Goal: Task Accomplishment & Management: Manage account settings

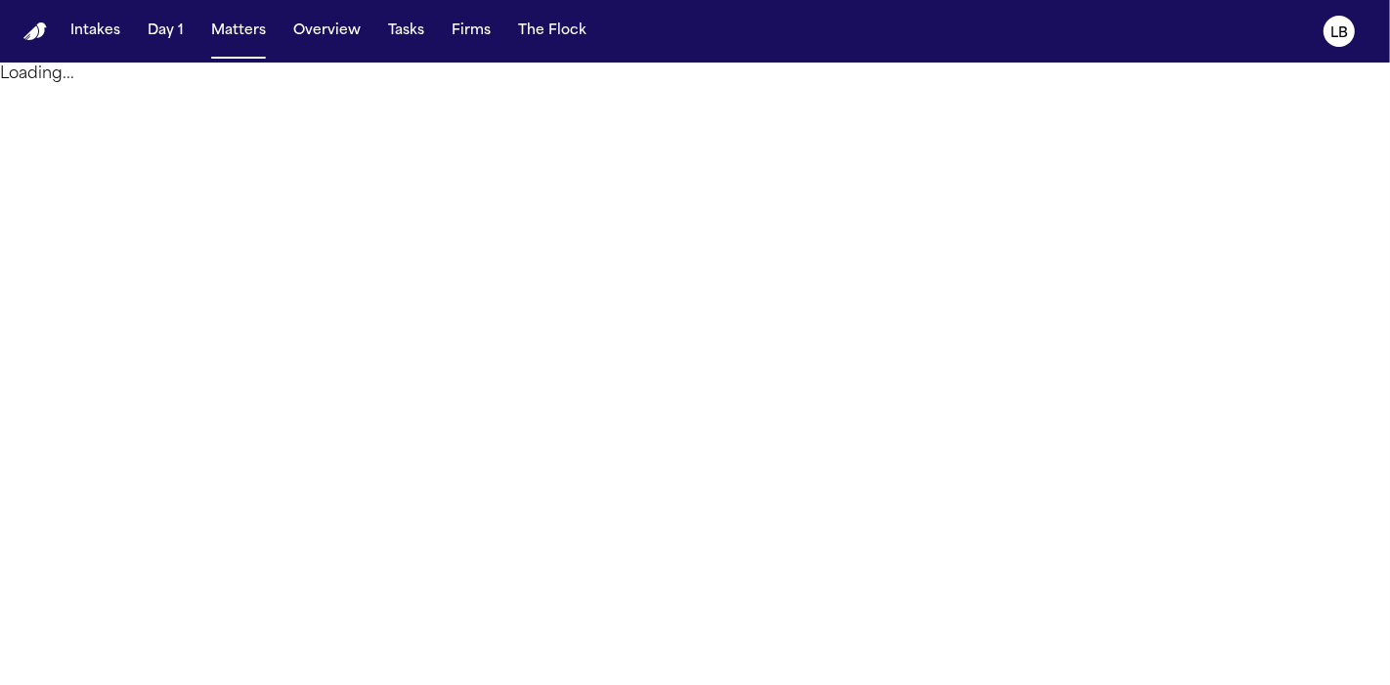
click at [239, 30] on button "Matters" at bounding box center [238, 31] width 70 height 35
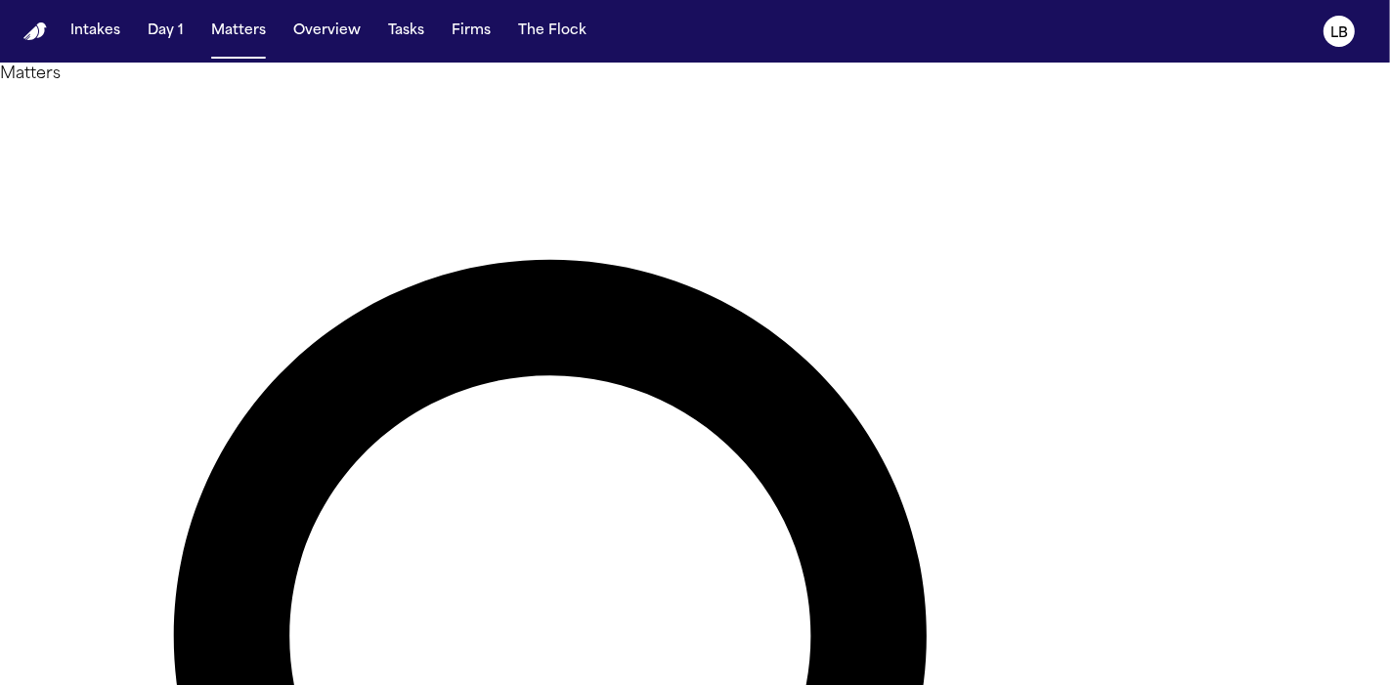
type input "*****"
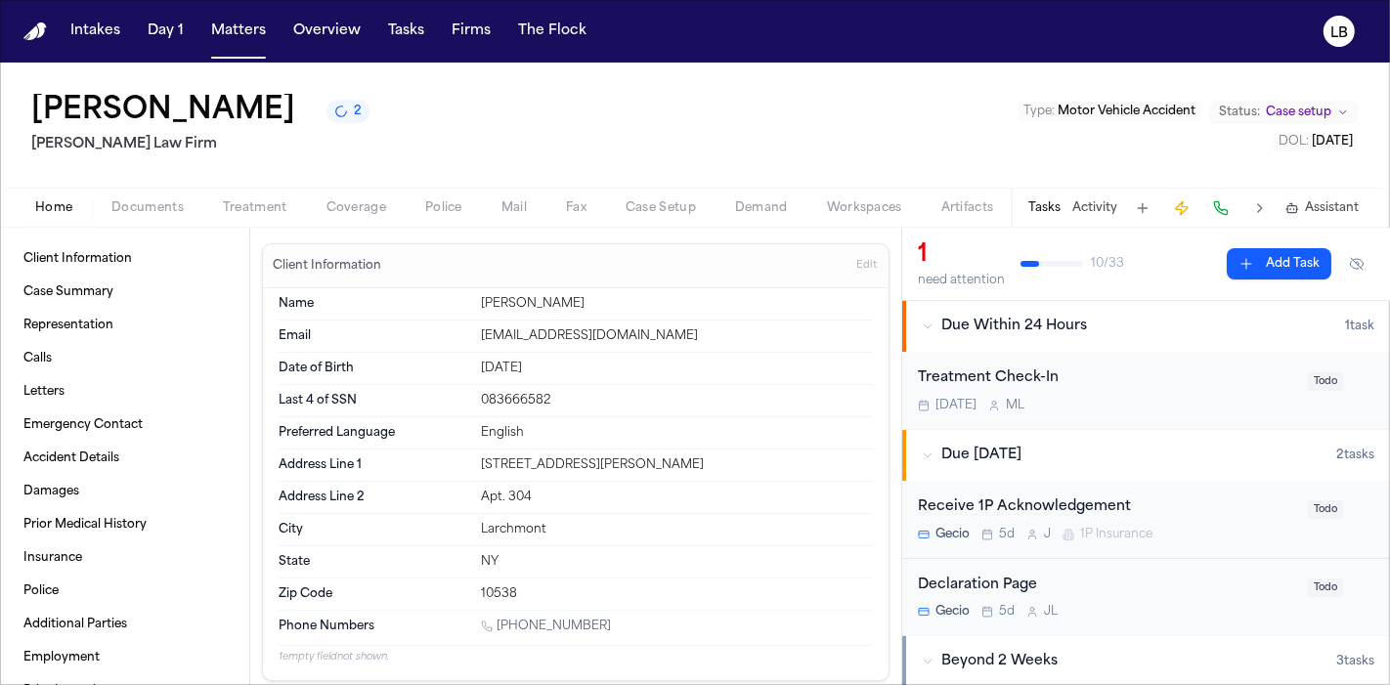
click at [1035, 206] on button "Tasks" at bounding box center [1044, 208] width 32 height 16
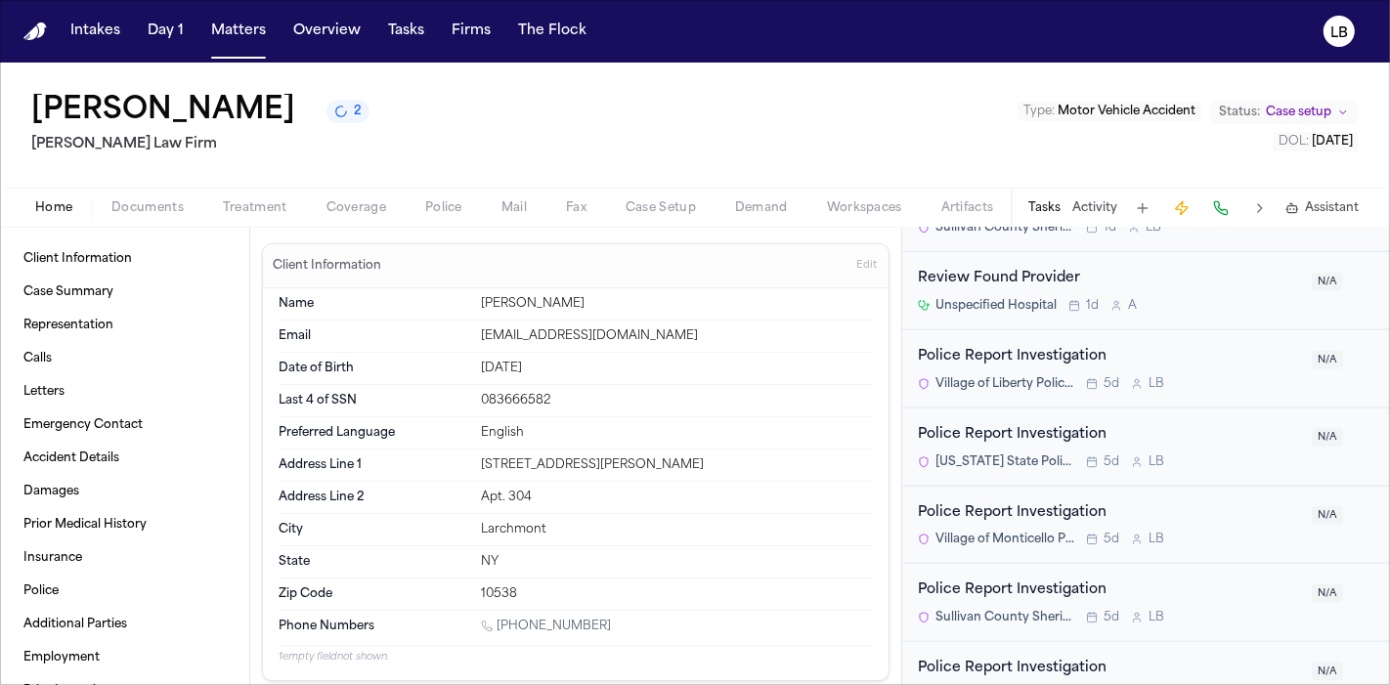
scroll to position [2089, 0]
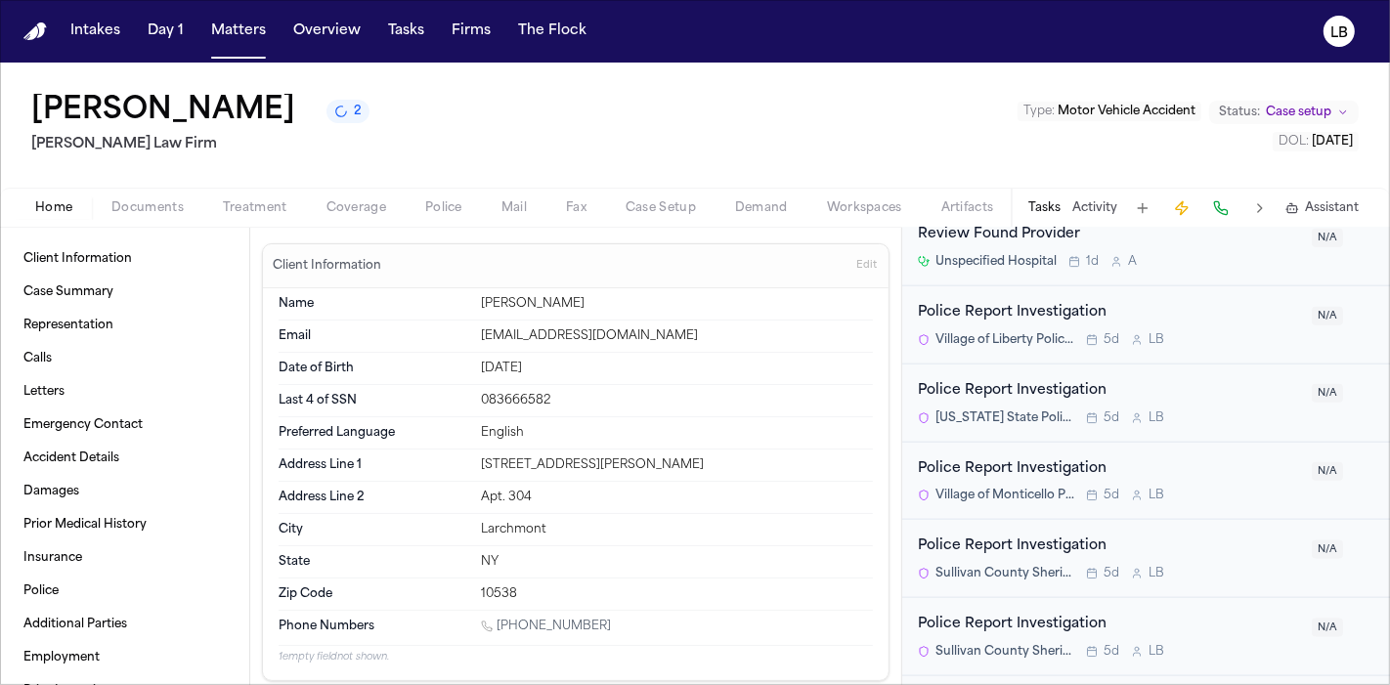
click at [1313, 542] on span "N/A" at bounding box center [1327, 550] width 31 height 19
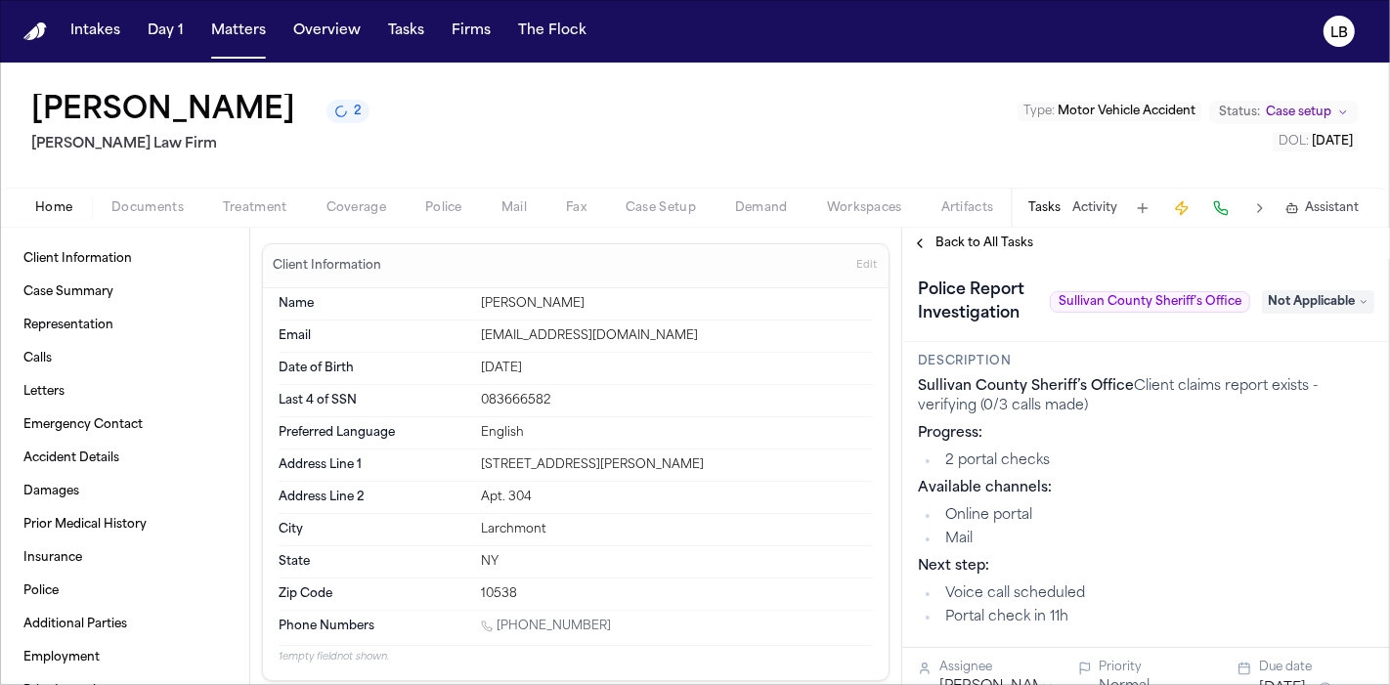
click at [1333, 306] on span "Not Applicable" at bounding box center [1318, 301] width 112 height 23
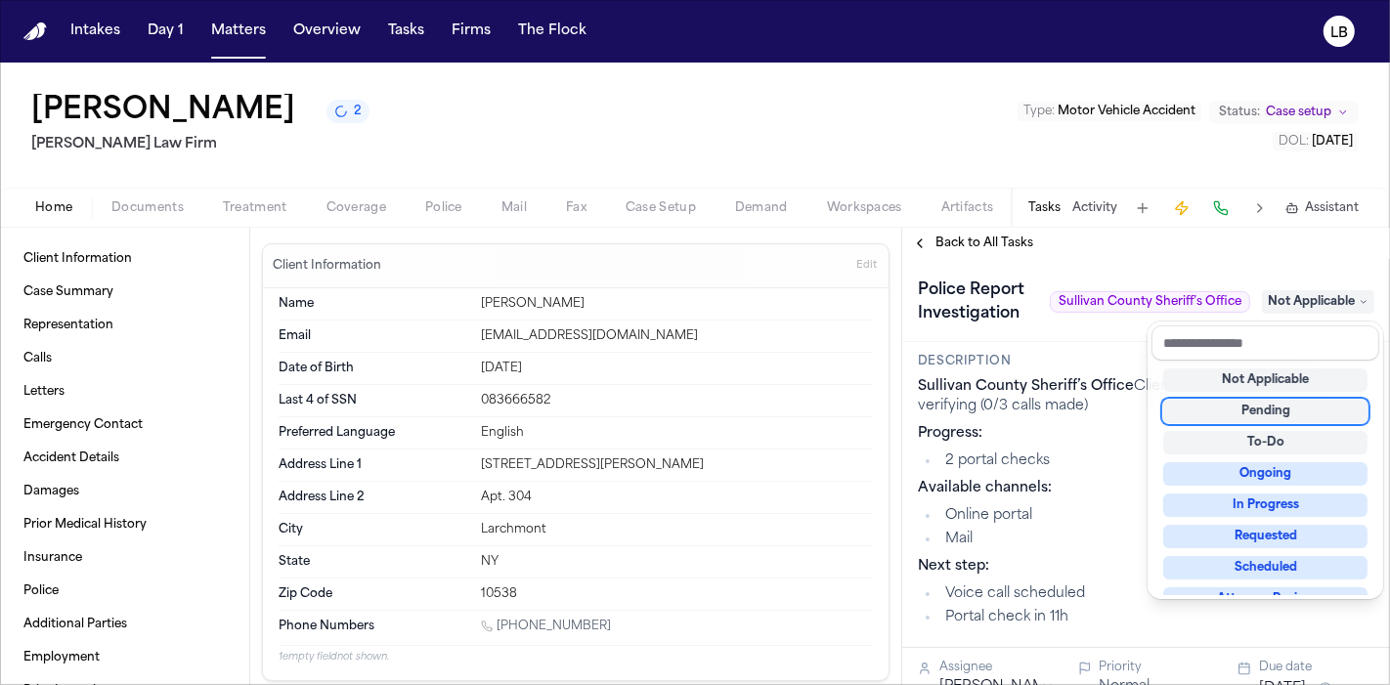
click at [1303, 410] on div "Pending" at bounding box center [1265, 411] width 204 height 23
click at [150, 189] on div "Jenni Perez 2 Martello Law Firm Type : Motor Vehicle Accident Status: Case setu…" at bounding box center [695, 374] width 1390 height 623
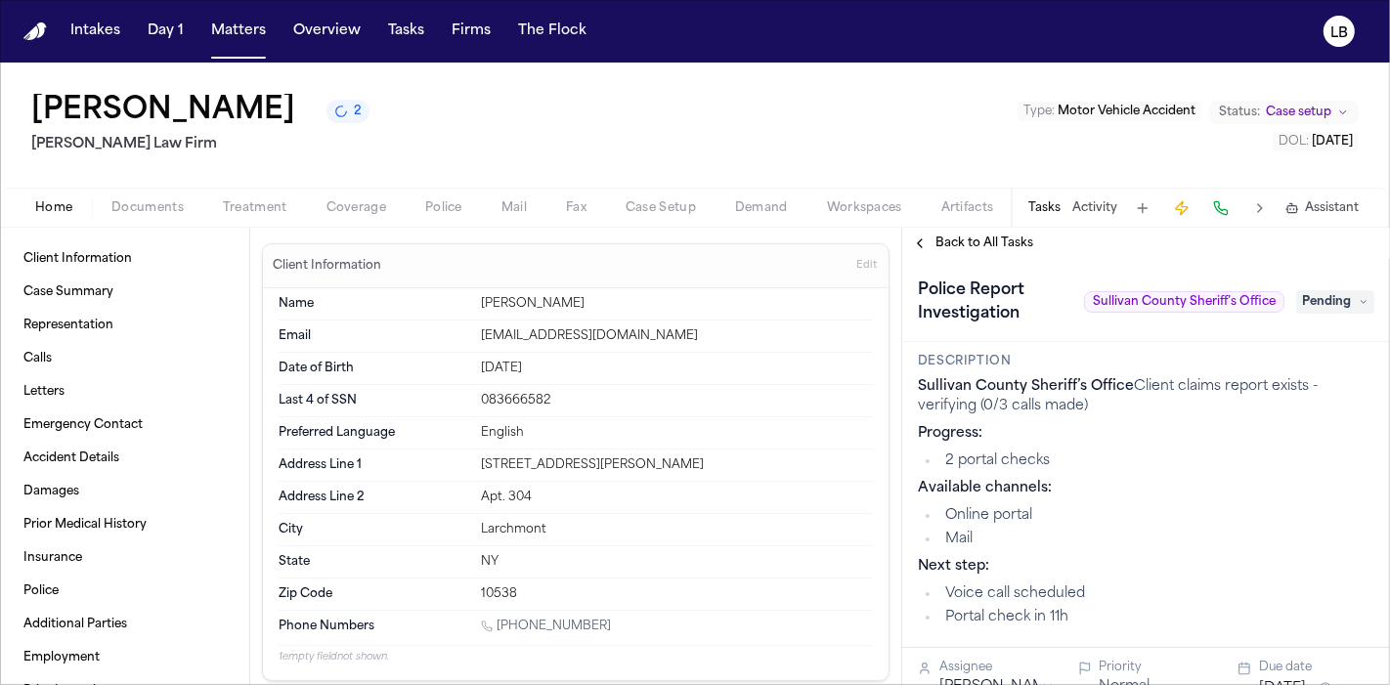
click at [156, 202] on span "Documents" at bounding box center [147, 208] width 72 height 16
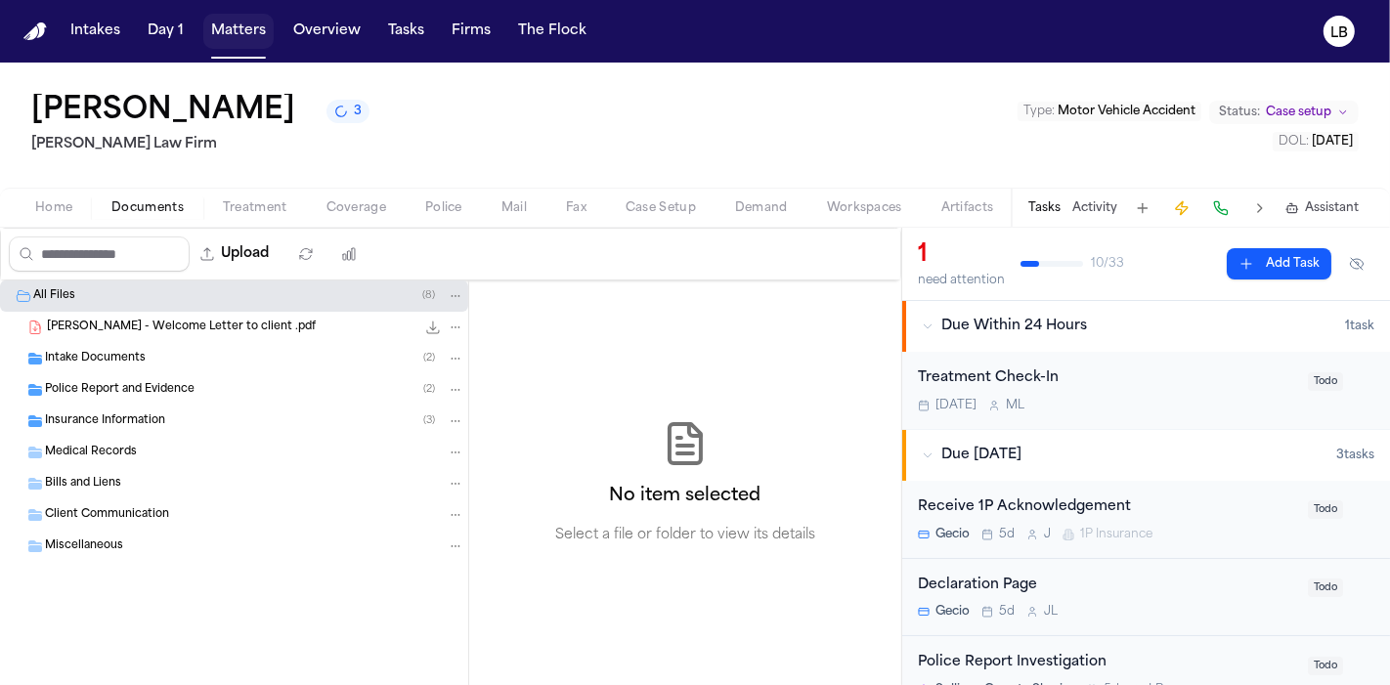
click at [237, 28] on button "Matters" at bounding box center [238, 31] width 70 height 35
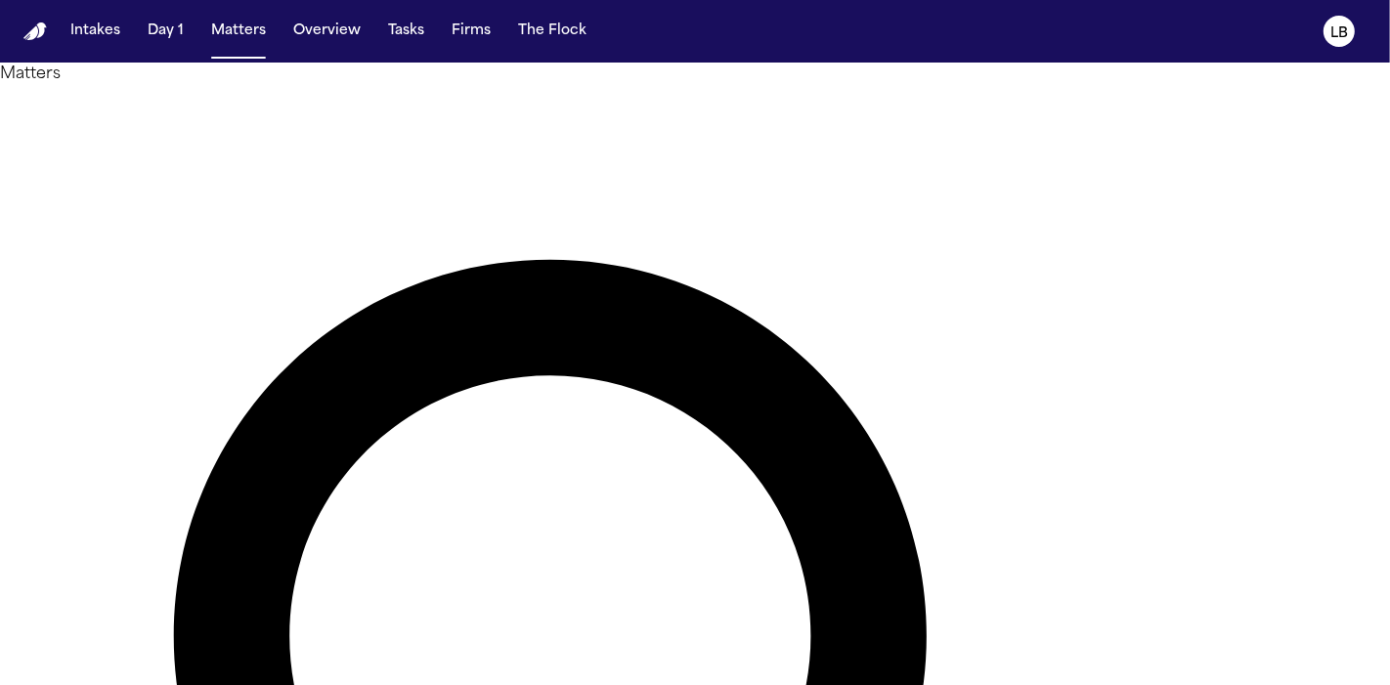
type input "*****"
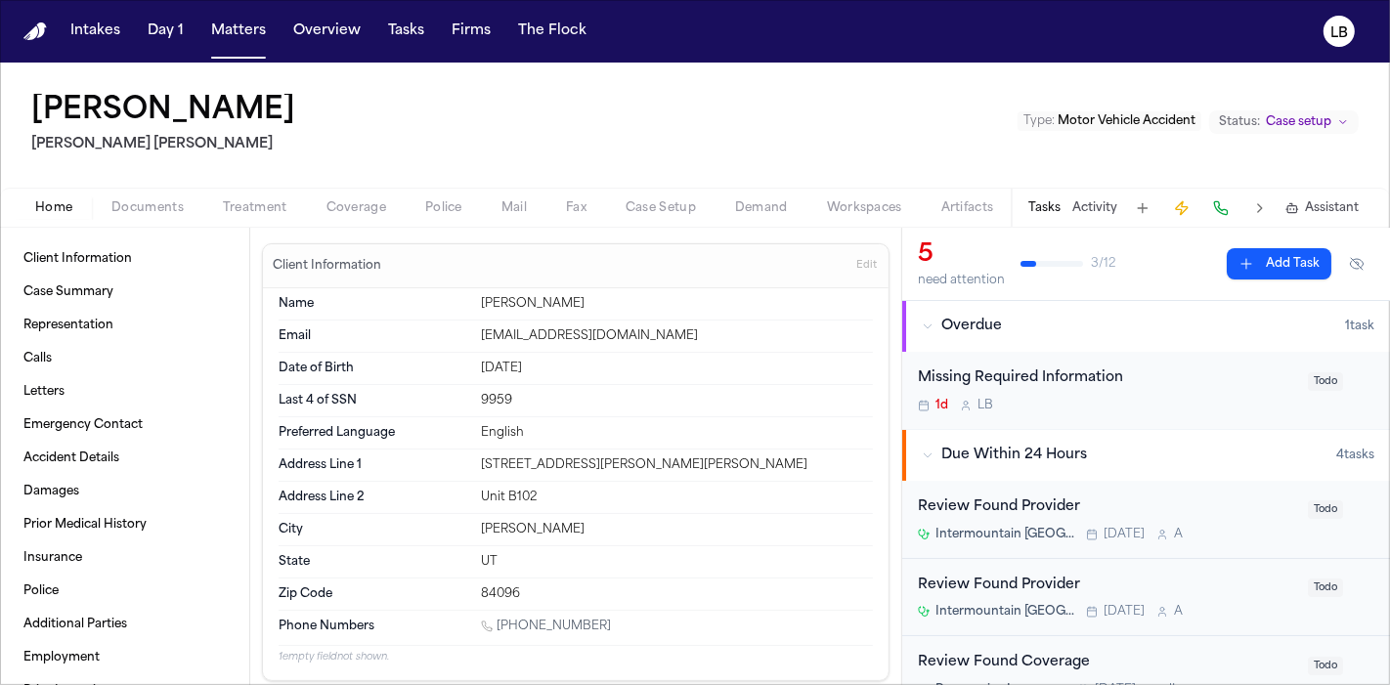
click at [150, 200] on span "Documents" at bounding box center [147, 208] width 72 height 16
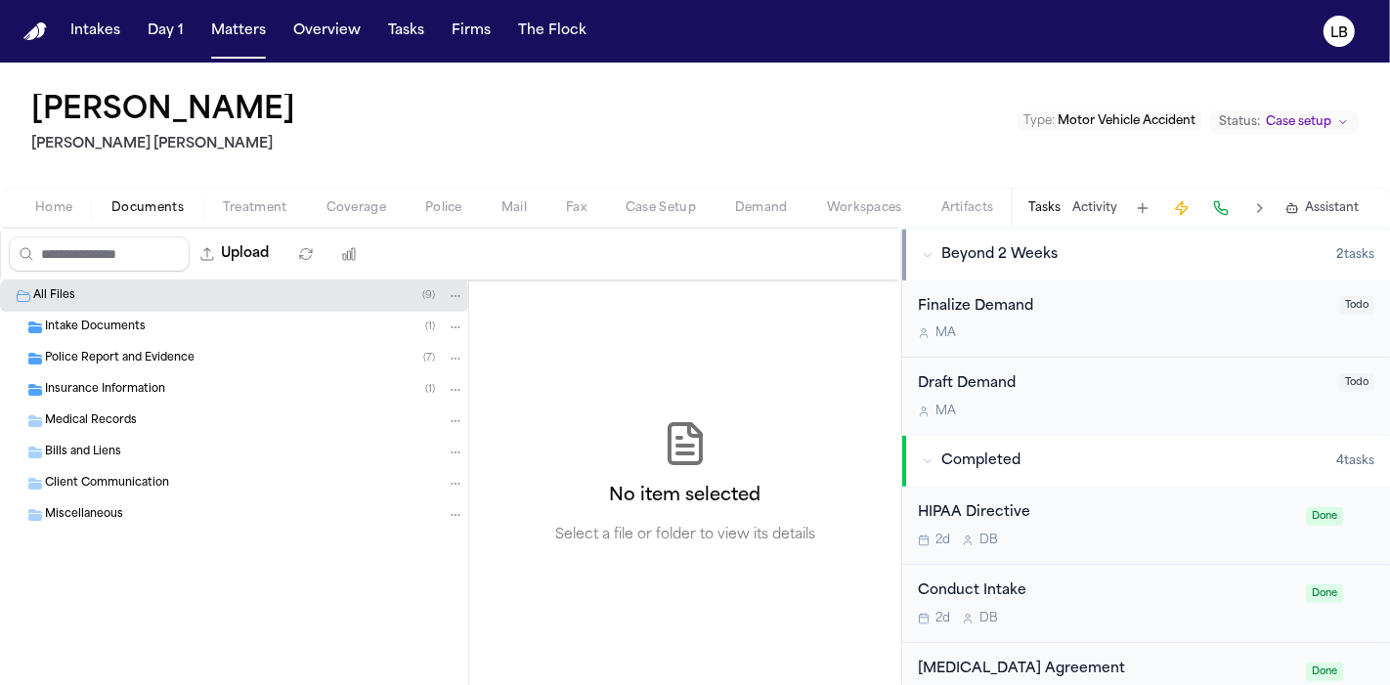
scroll to position [800, 0]
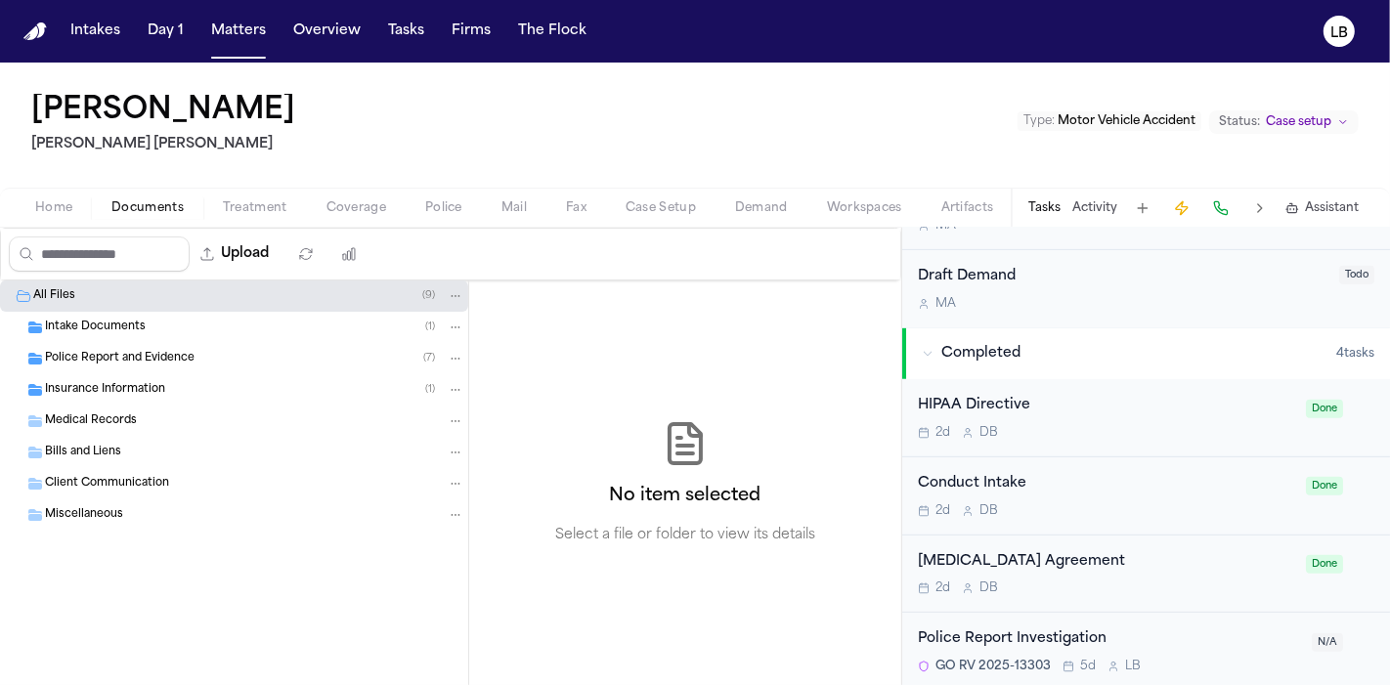
click at [1038, 628] on div "Police Report Investigation" at bounding box center [1109, 639] width 382 height 22
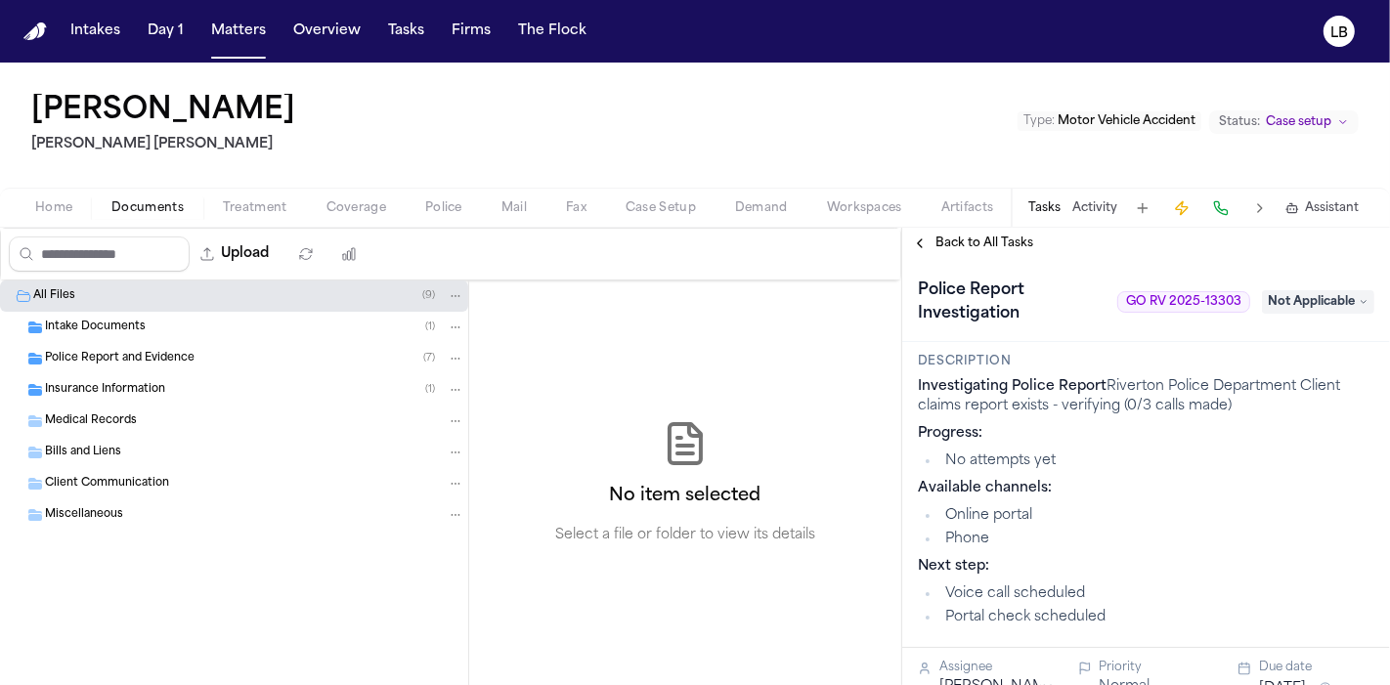
click at [1327, 301] on span "Not Applicable" at bounding box center [1318, 301] width 112 height 23
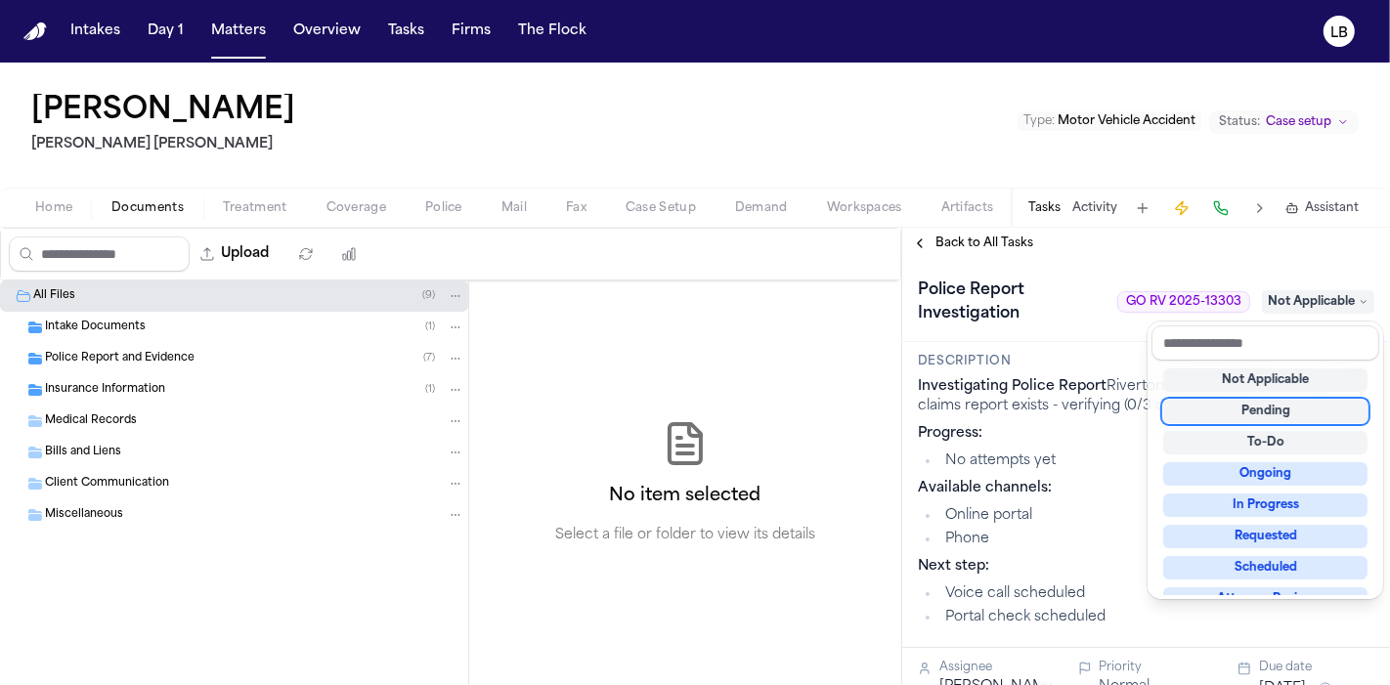
click at [1096, 427] on div "Police Report Investigation GO RV 2025-13303 Not Applicable Description Investi…" at bounding box center [1146, 472] width 488 height 426
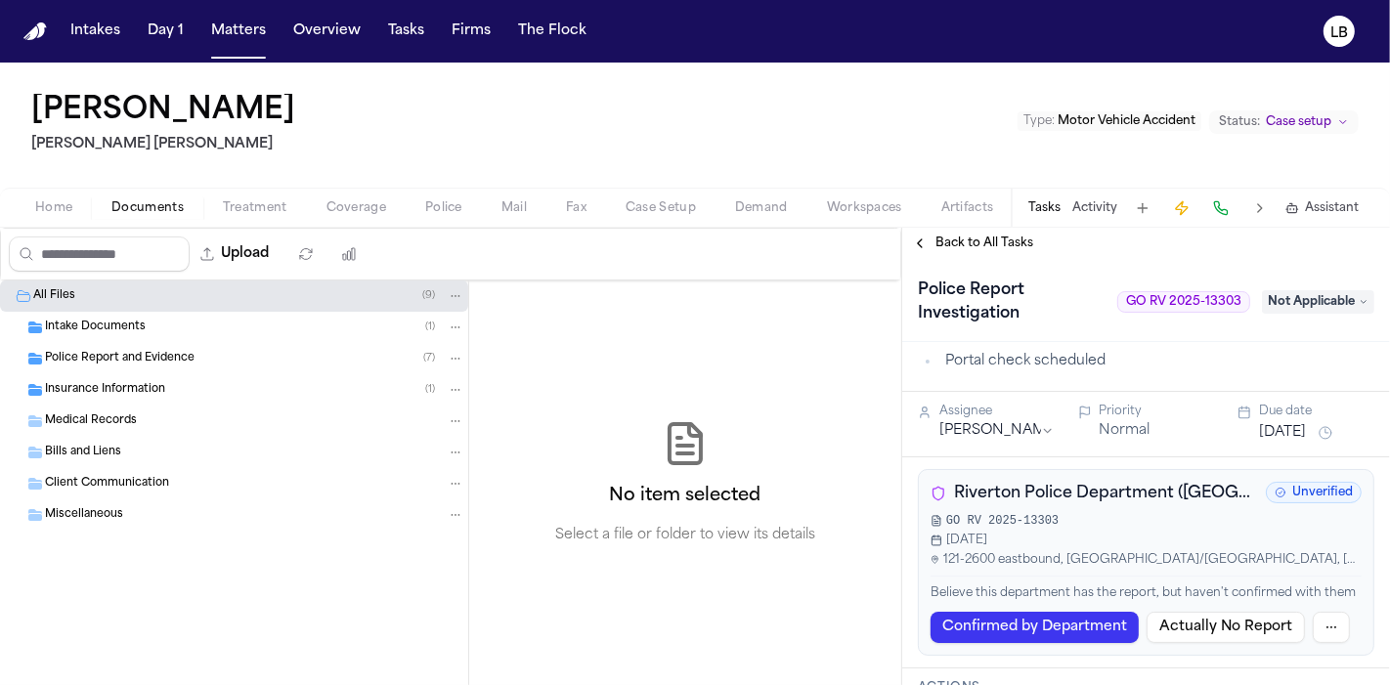
scroll to position [325, 0]
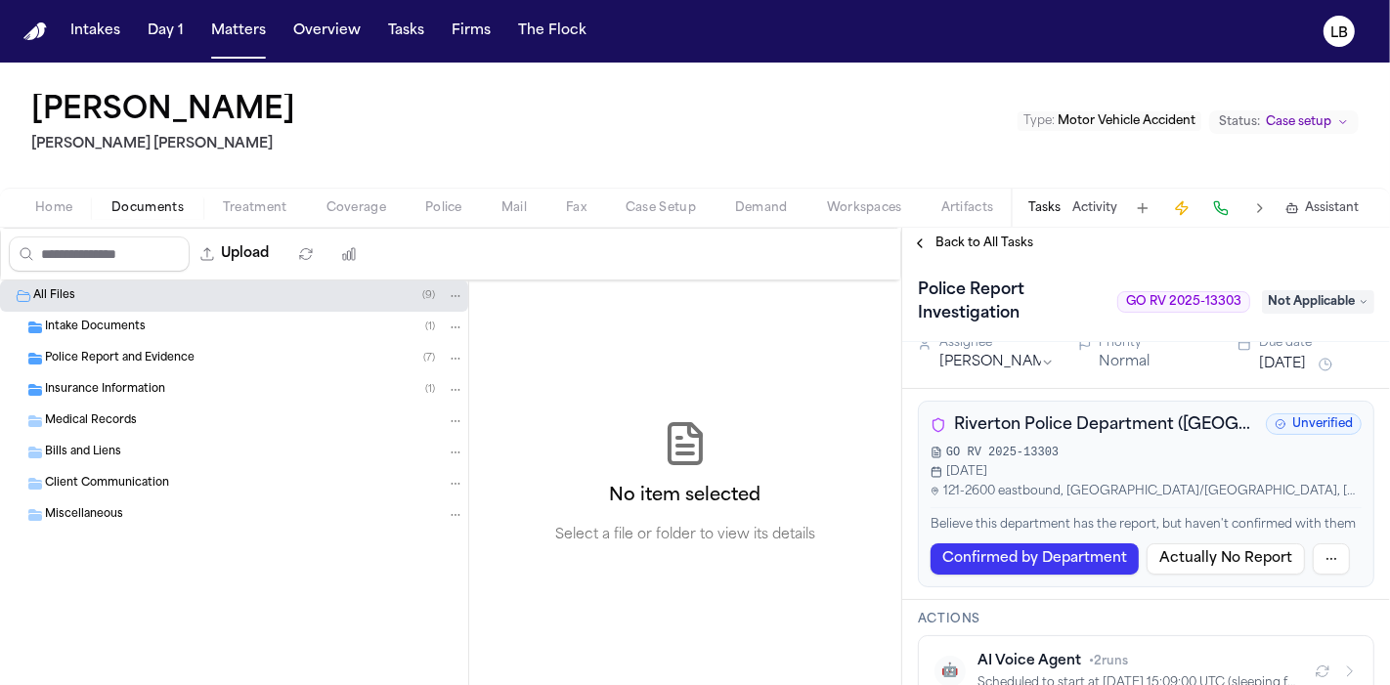
click at [1189, 572] on button "Actually No Report" at bounding box center [1226, 558] width 158 height 31
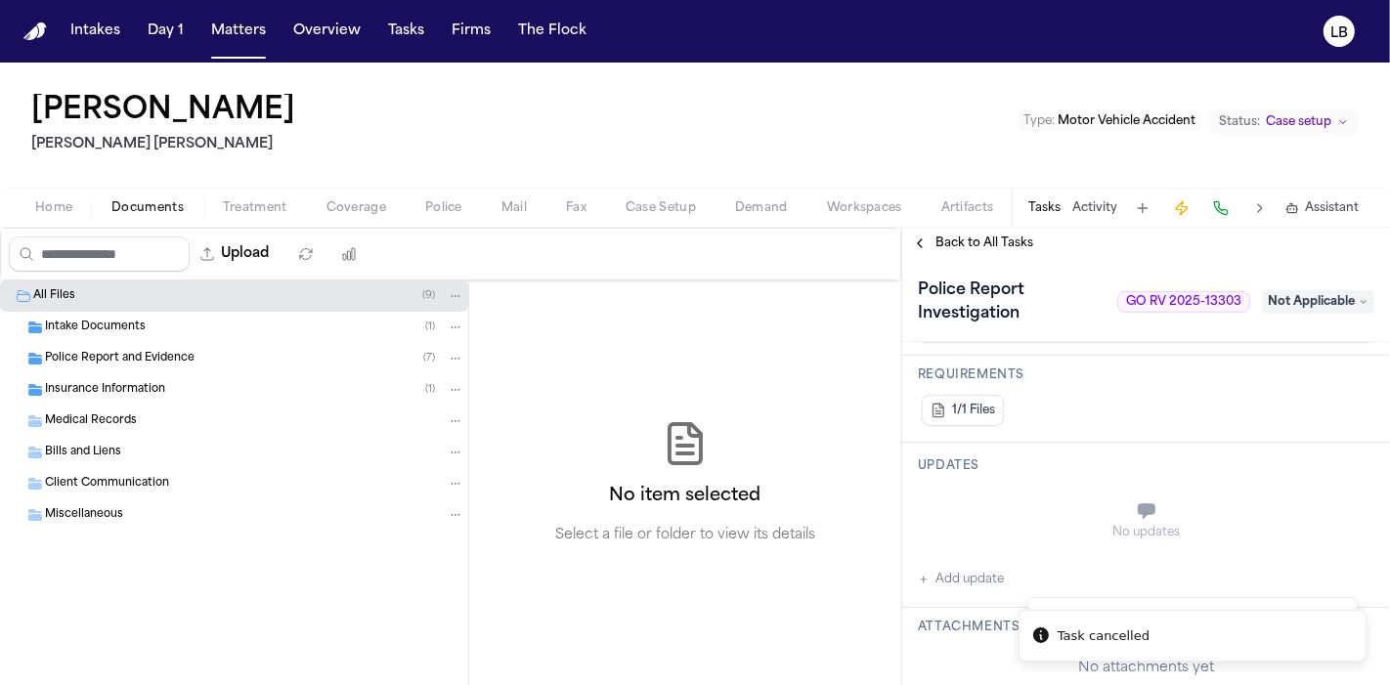
scroll to position [0, 0]
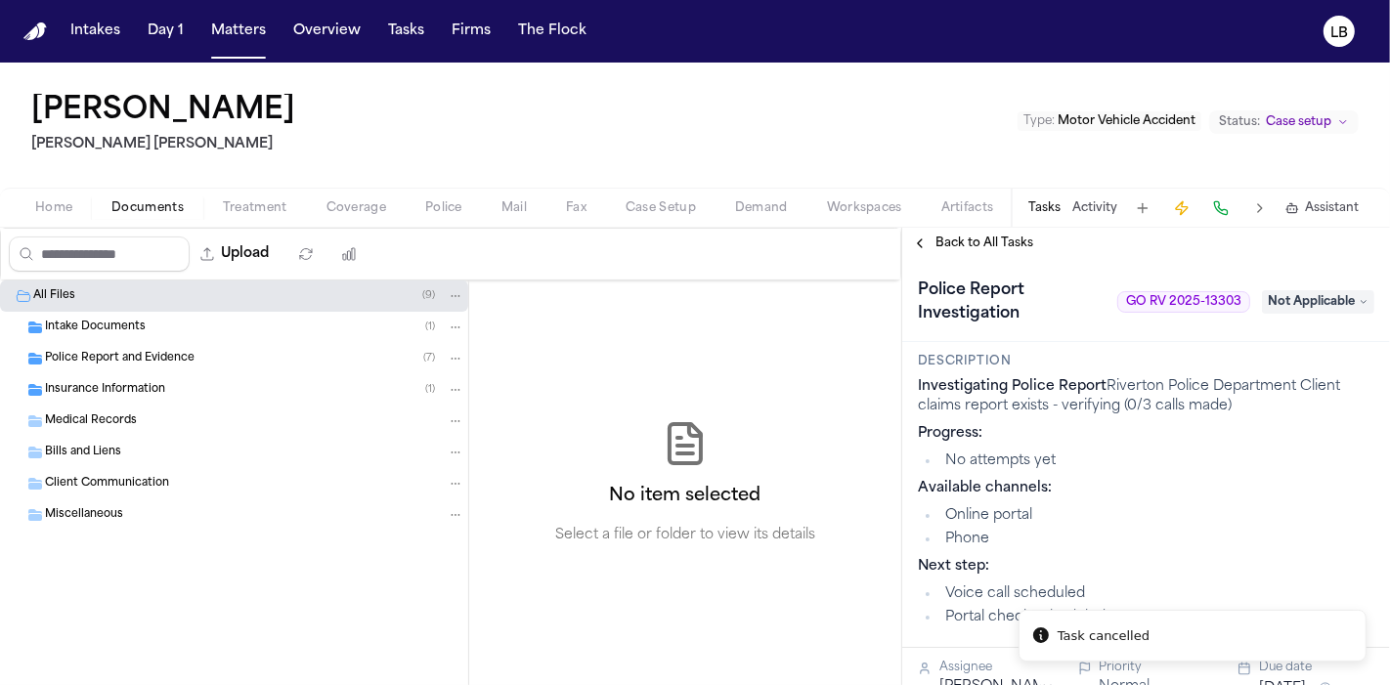
click at [129, 329] on span "Intake Documents" at bounding box center [95, 328] width 101 height 17
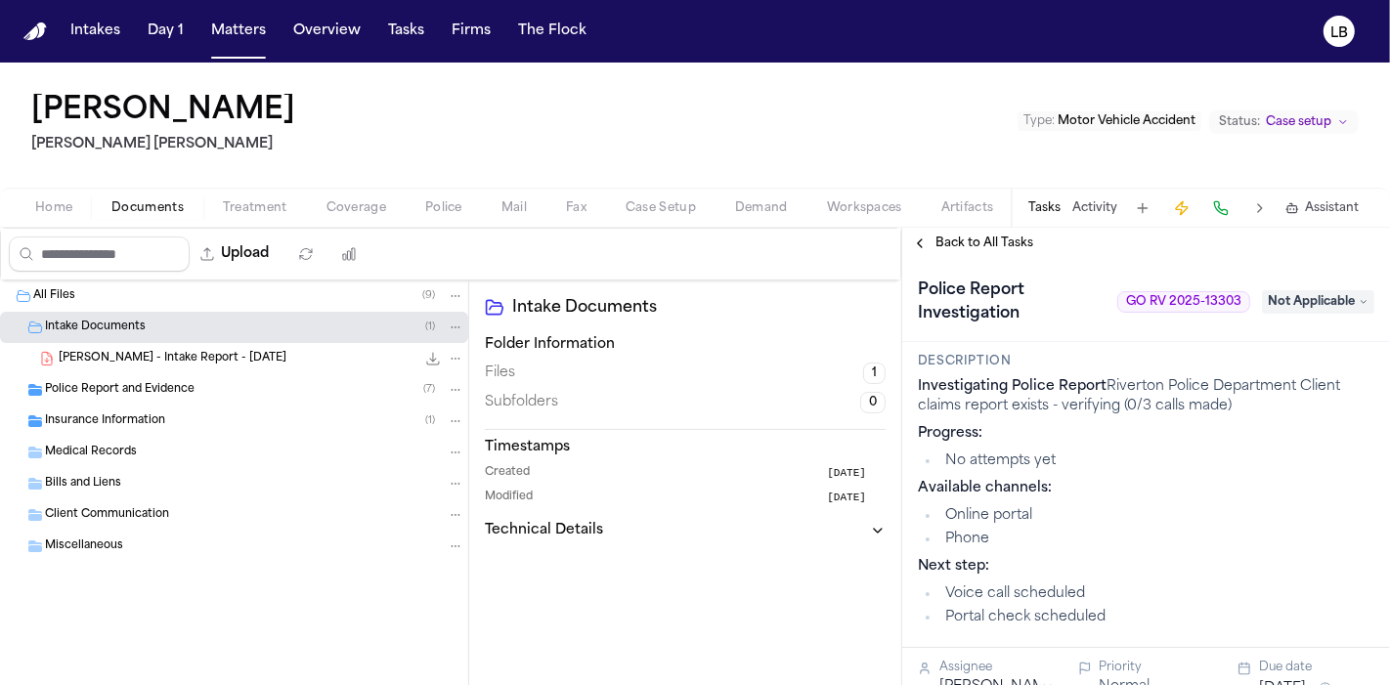
click at [136, 389] on span "Police Report and Evidence" at bounding box center [120, 390] width 150 height 17
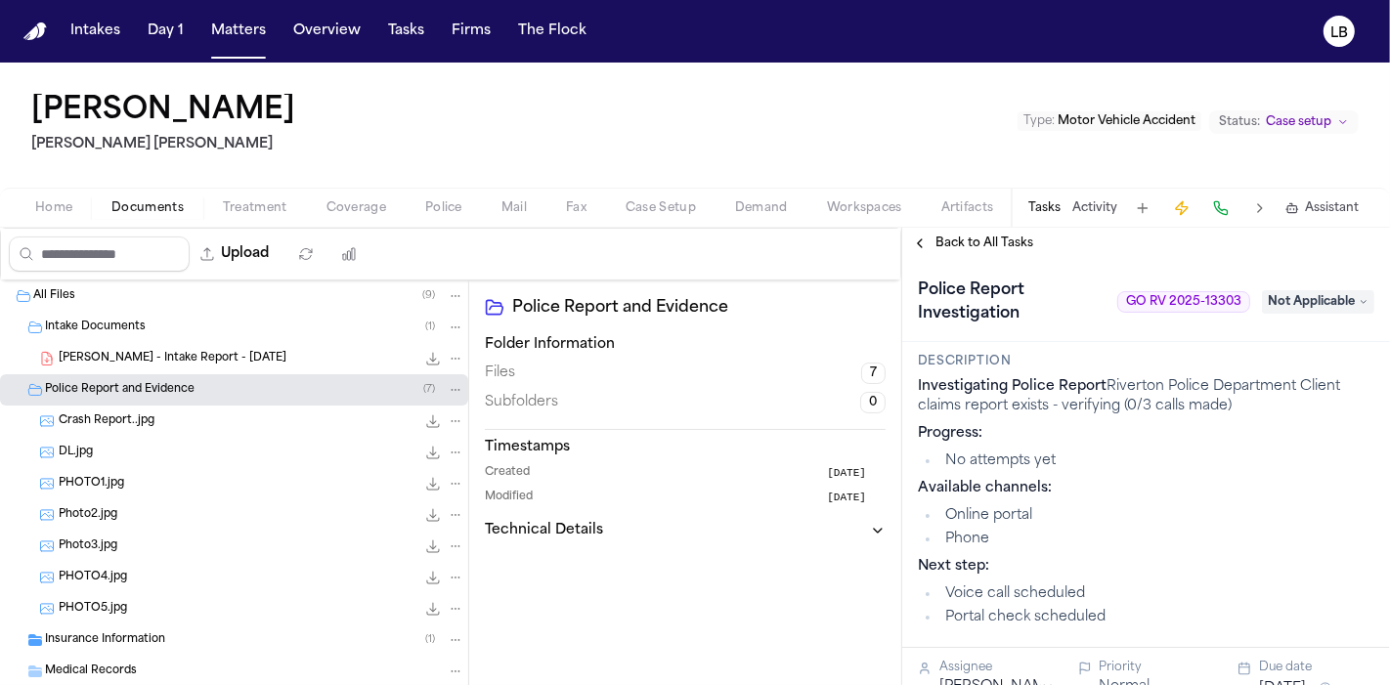
click at [128, 428] on div "Crash Report..jpg 256.1 KB • JPG" at bounding box center [262, 422] width 406 height 20
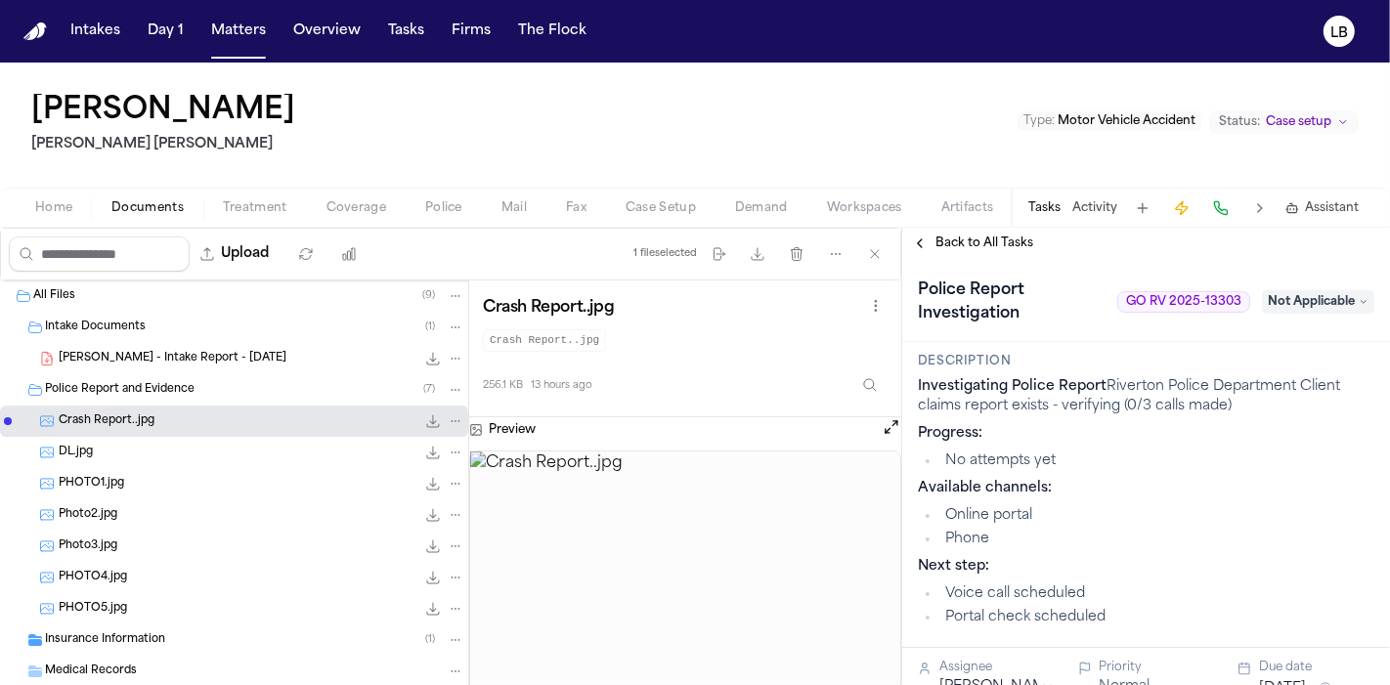
click at [714, 515] on img at bounding box center [685, 595] width 430 height 286
click at [759, 244] on button "Download files" at bounding box center [757, 254] width 35 height 35
drag, startPoint x: 276, startPoint y: 126, endPoint x: 0, endPoint y: 120, distance: 275.7
click at [0, 120] on div "Stephanie Doerr 1 Steele Adams Hosman Type : Motor Vehicle Accident Status: Cas…" at bounding box center [695, 125] width 1390 height 125
copy h1 "Stephanie Doerr"
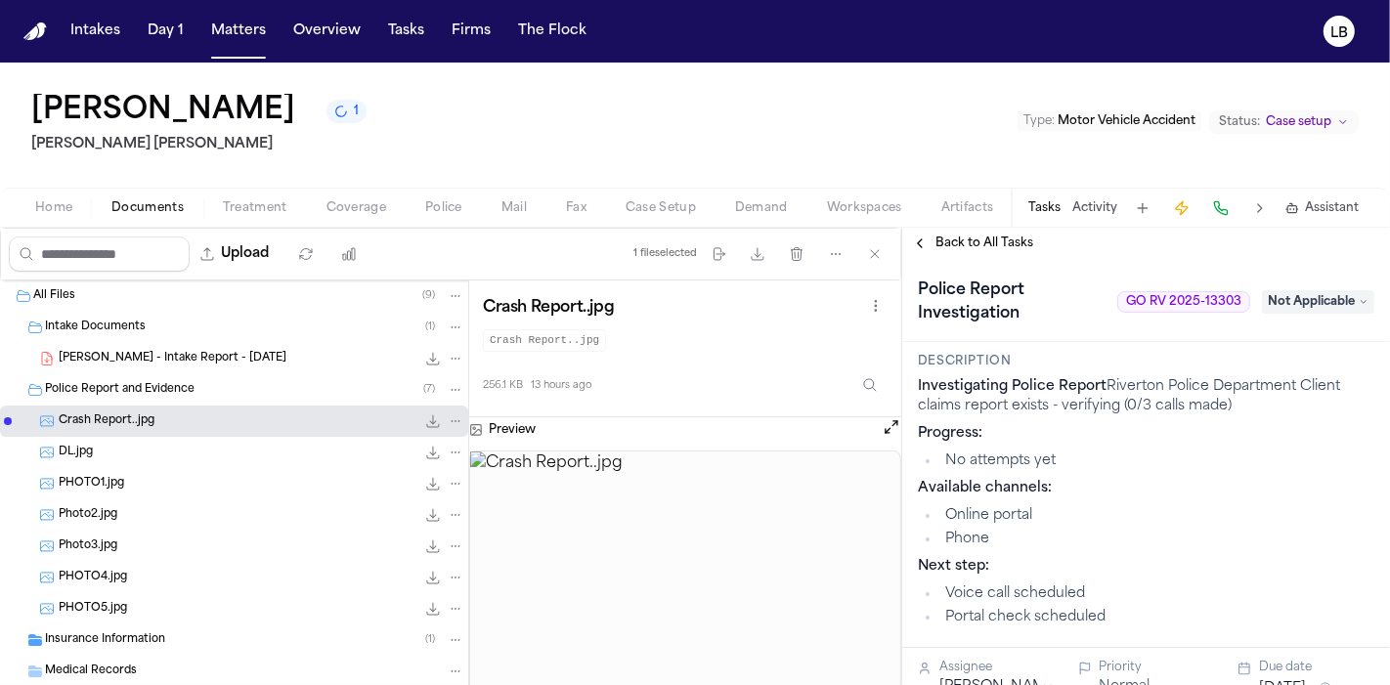
click at [1100, 200] on button "Activity" at bounding box center [1094, 208] width 45 height 16
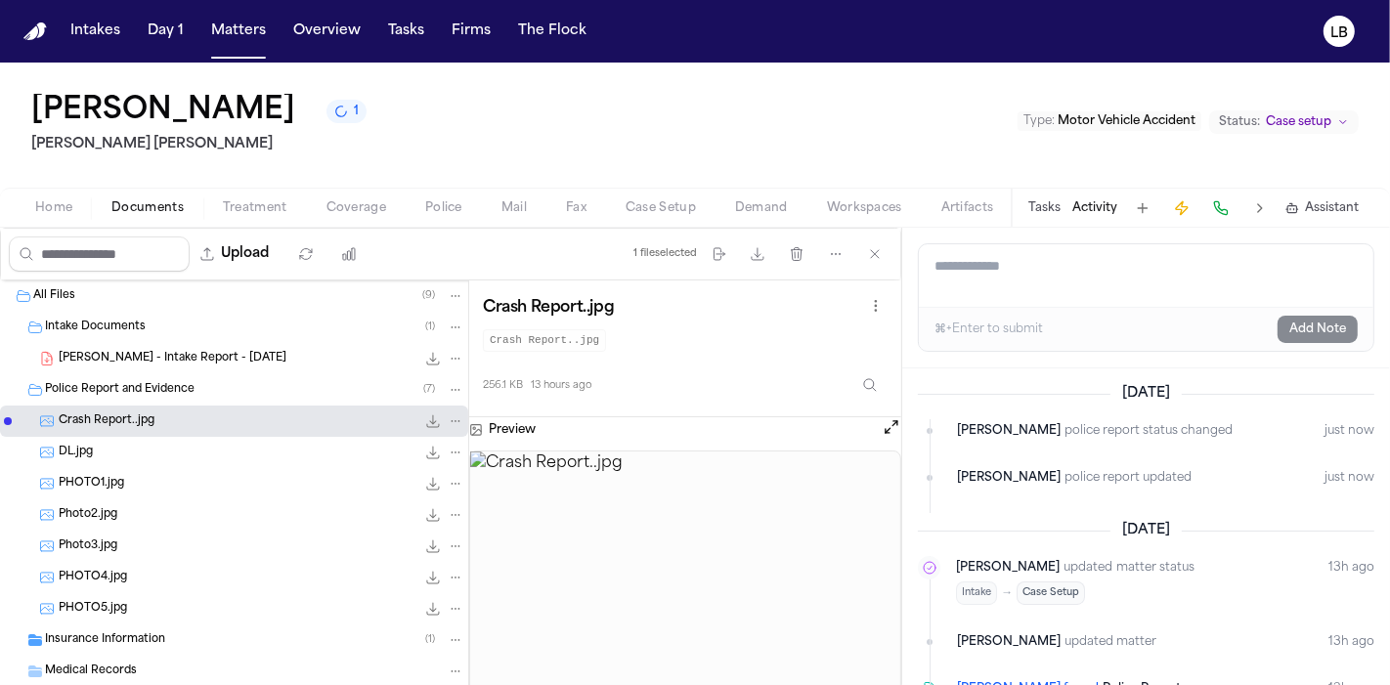
click at [1013, 283] on textarea "Add a note to this matter" at bounding box center [1146, 275] width 455 height 63
paste textarea "**********"
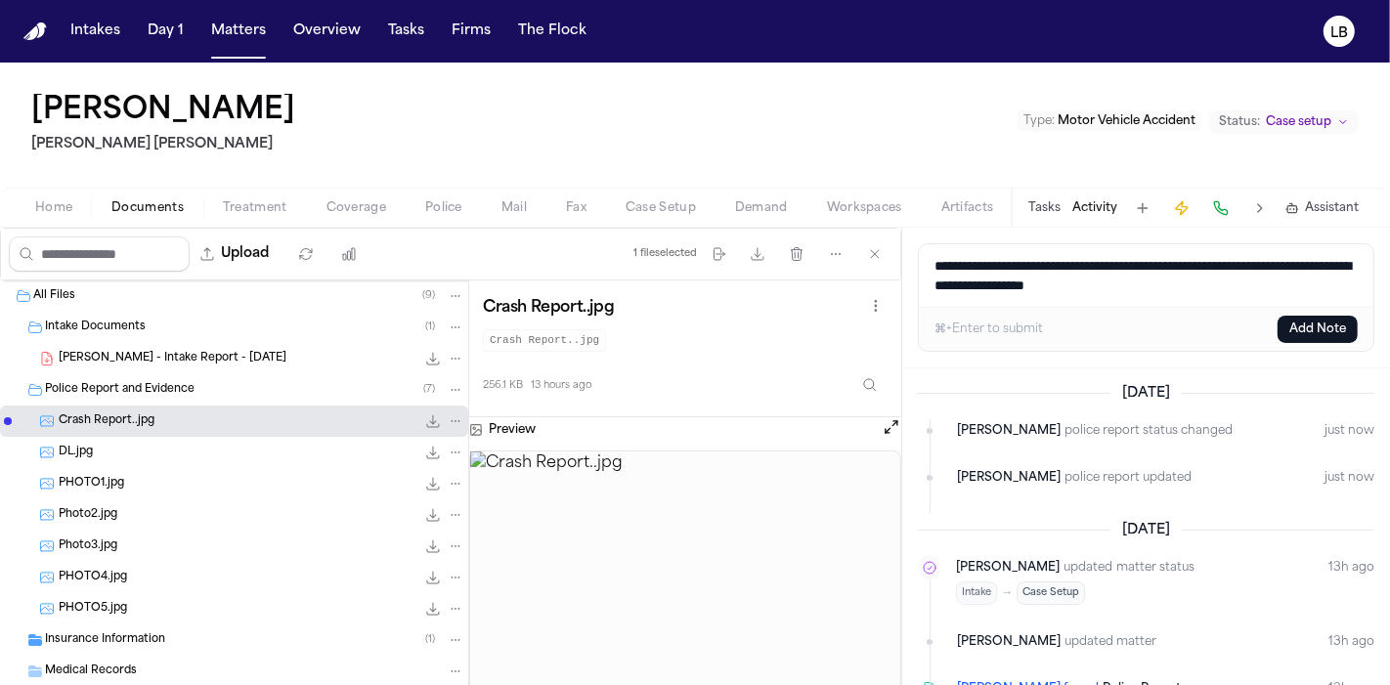
type textarea "**********"
click at [1310, 339] on button "Add Note" at bounding box center [1318, 329] width 80 height 27
click at [246, 11] on nav "Intakes Day 1 Matters Overview Tasks Firms The Flock LB" at bounding box center [695, 31] width 1390 height 63
click at [242, 24] on button "Matters" at bounding box center [238, 31] width 70 height 35
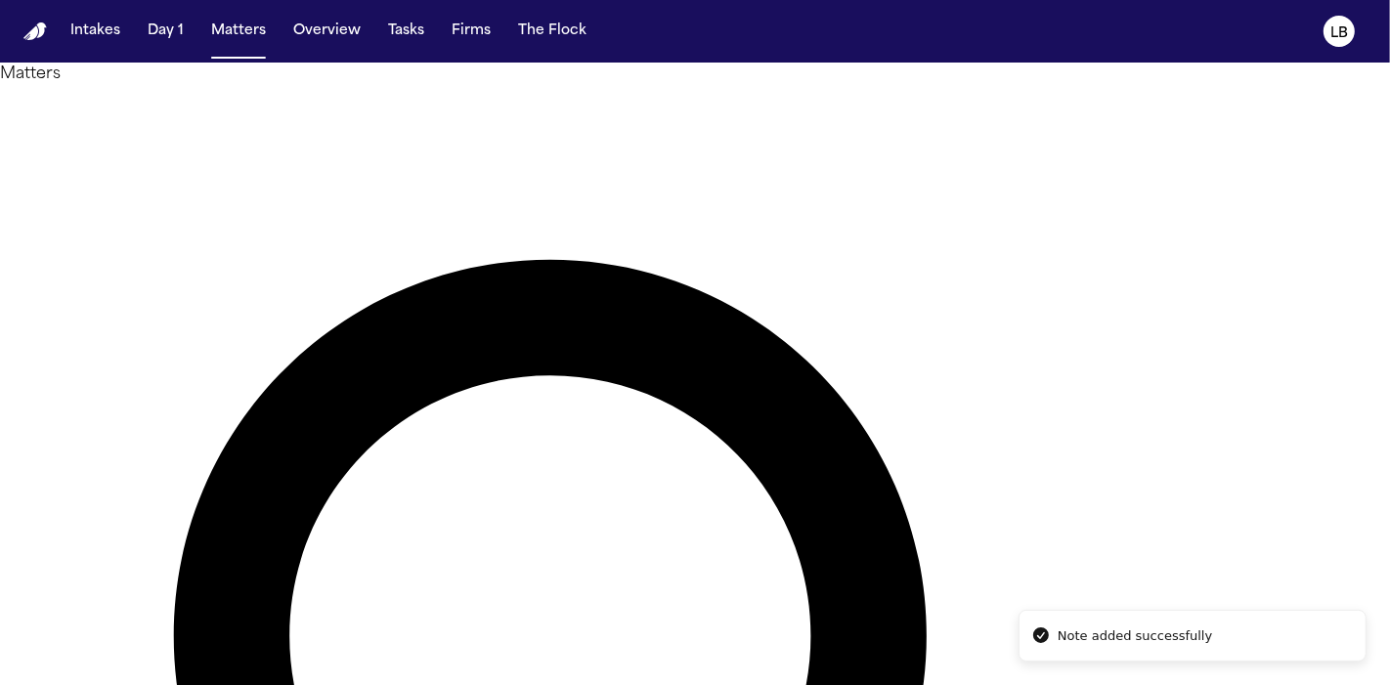
click at [395, 41] on button "Tasks" at bounding box center [406, 31] width 52 height 35
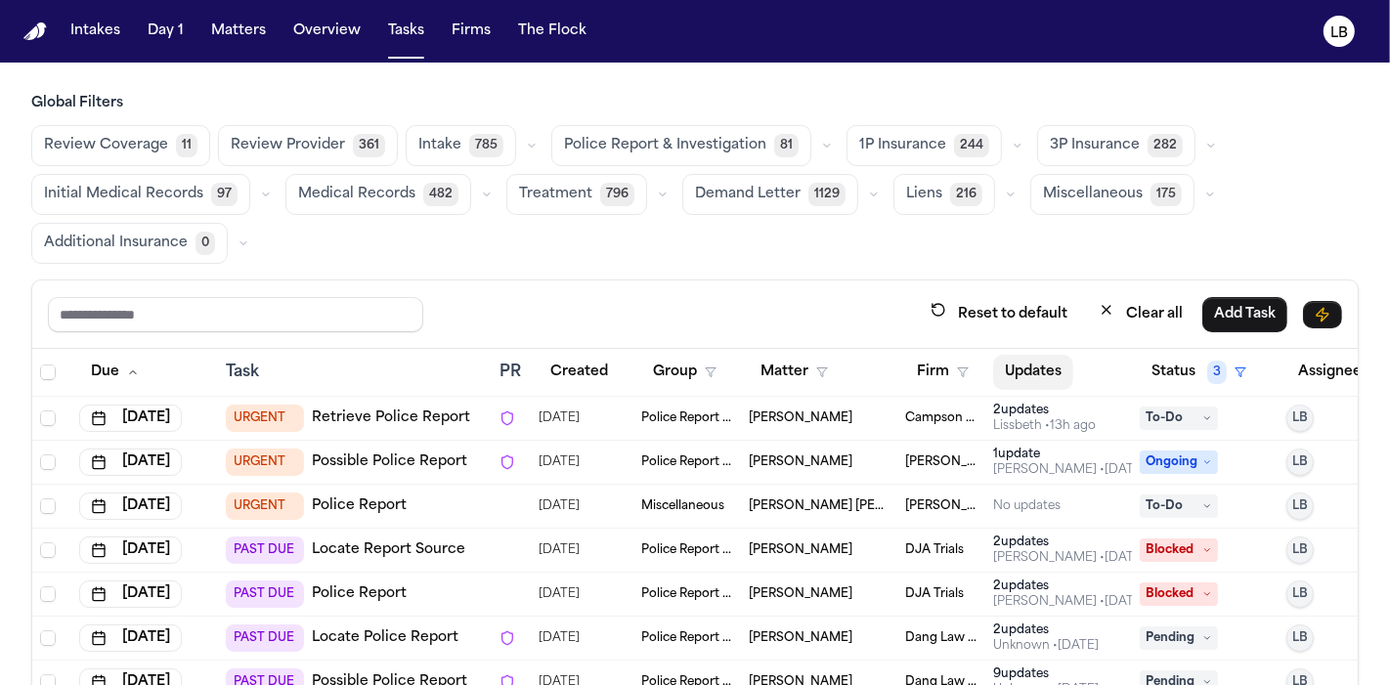
click at [1030, 357] on button "Updates" at bounding box center [1033, 372] width 80 height 35
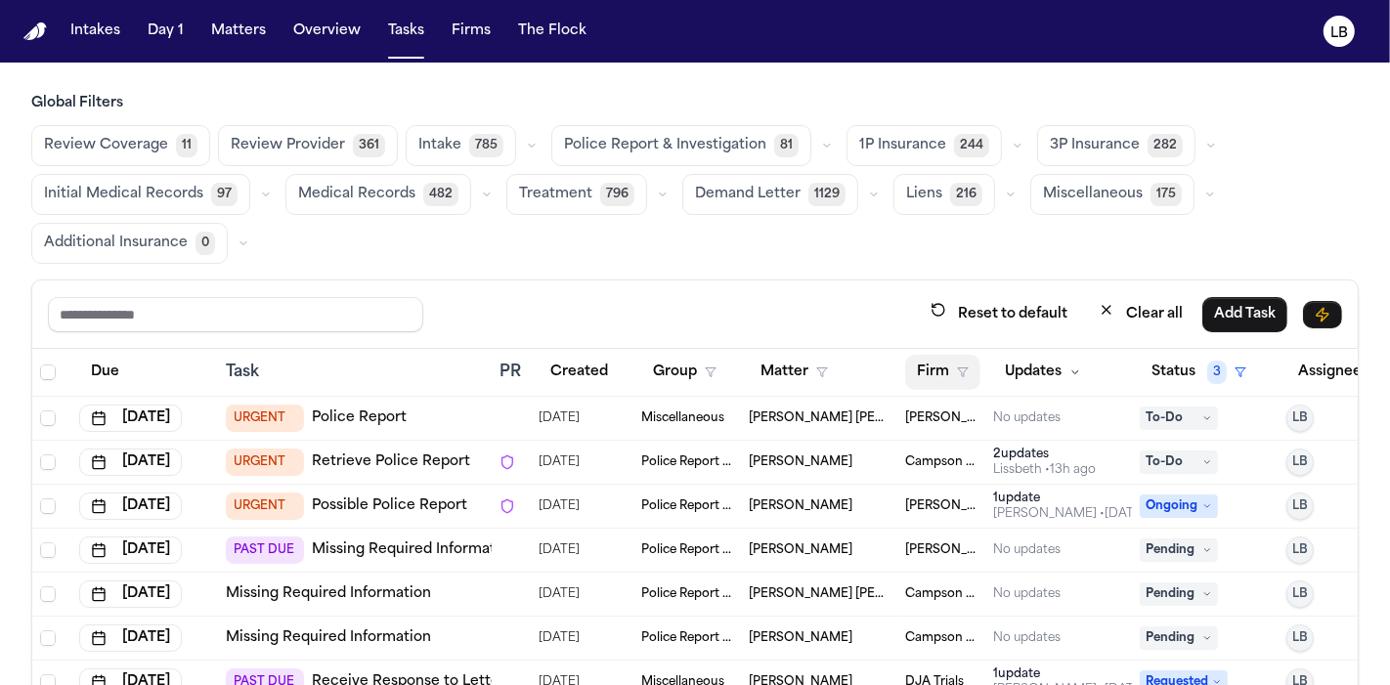
click at [938, 359] on button "Firm" at bounding box center [942, 372] width 75 height 35
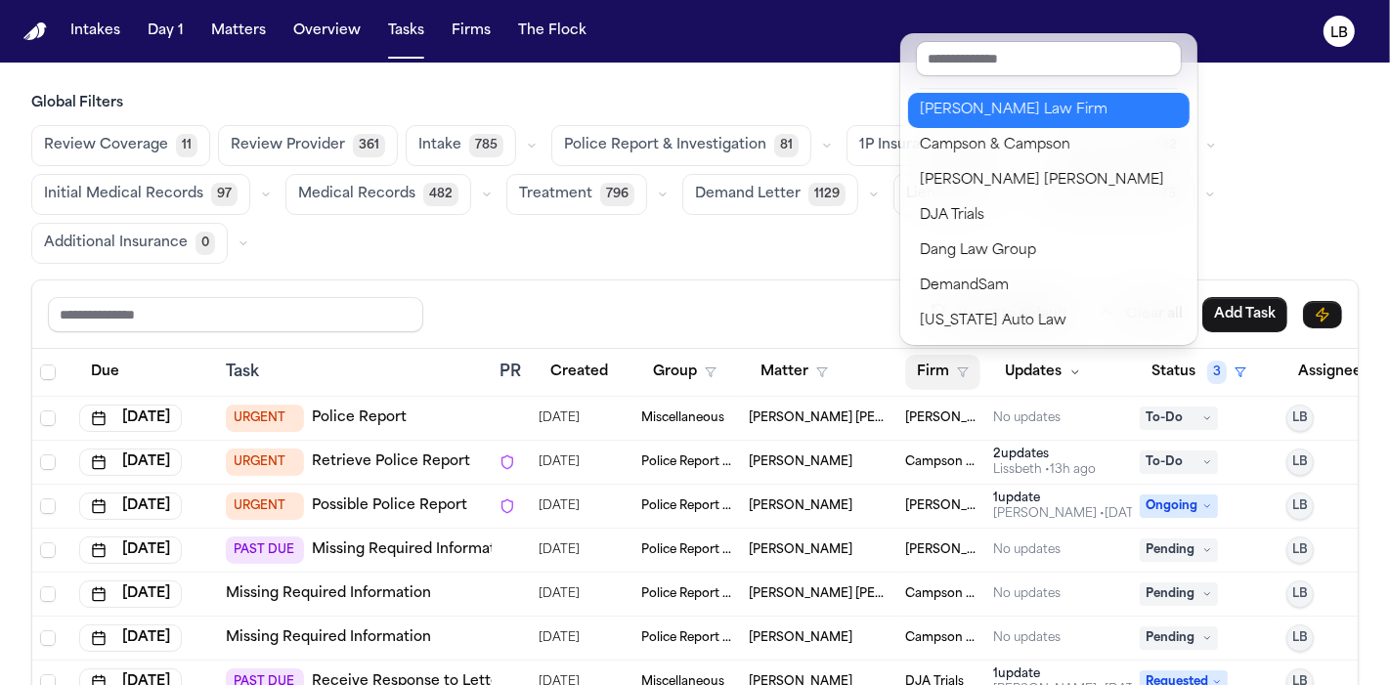
click at [1012, 108] on div "Martello Law Firm" at bounding box center [1049, 110] width 258 height 23
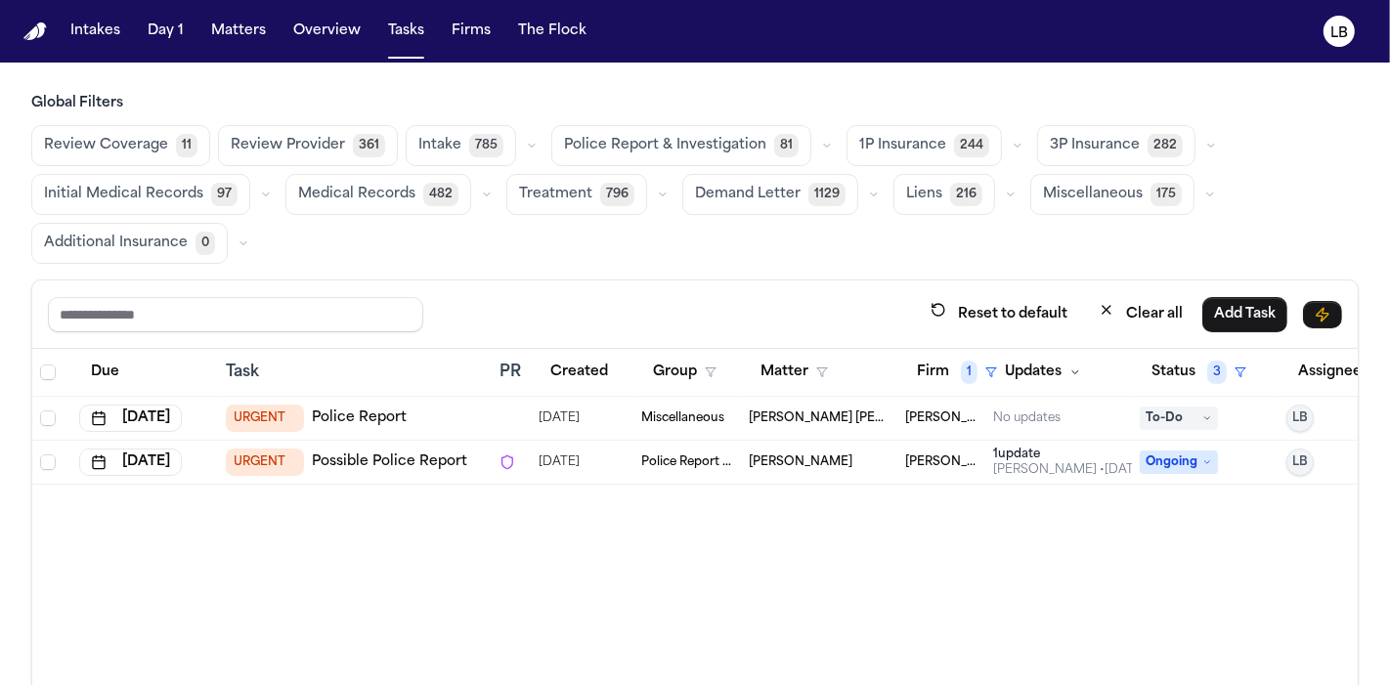
scroll to position [0, 80]
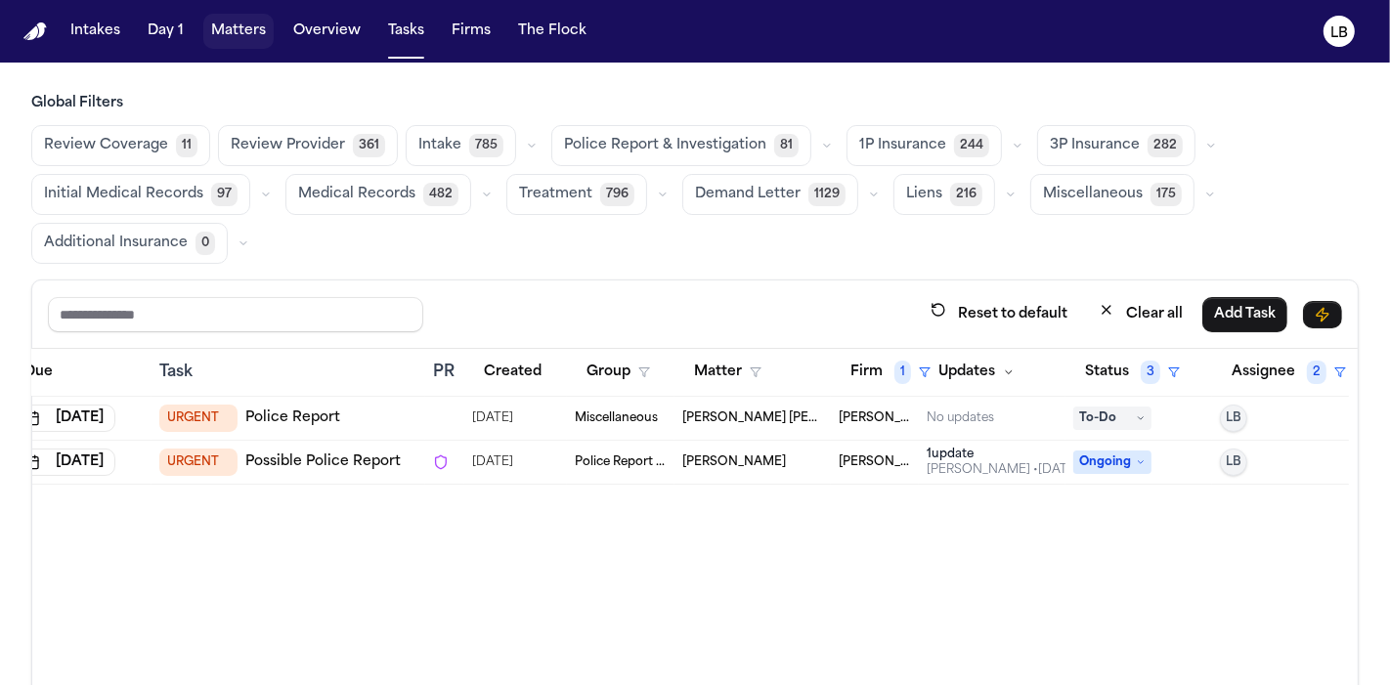
click at [237, 34] on button "Matters" at bounding box center [238, 31] width 70 height 35
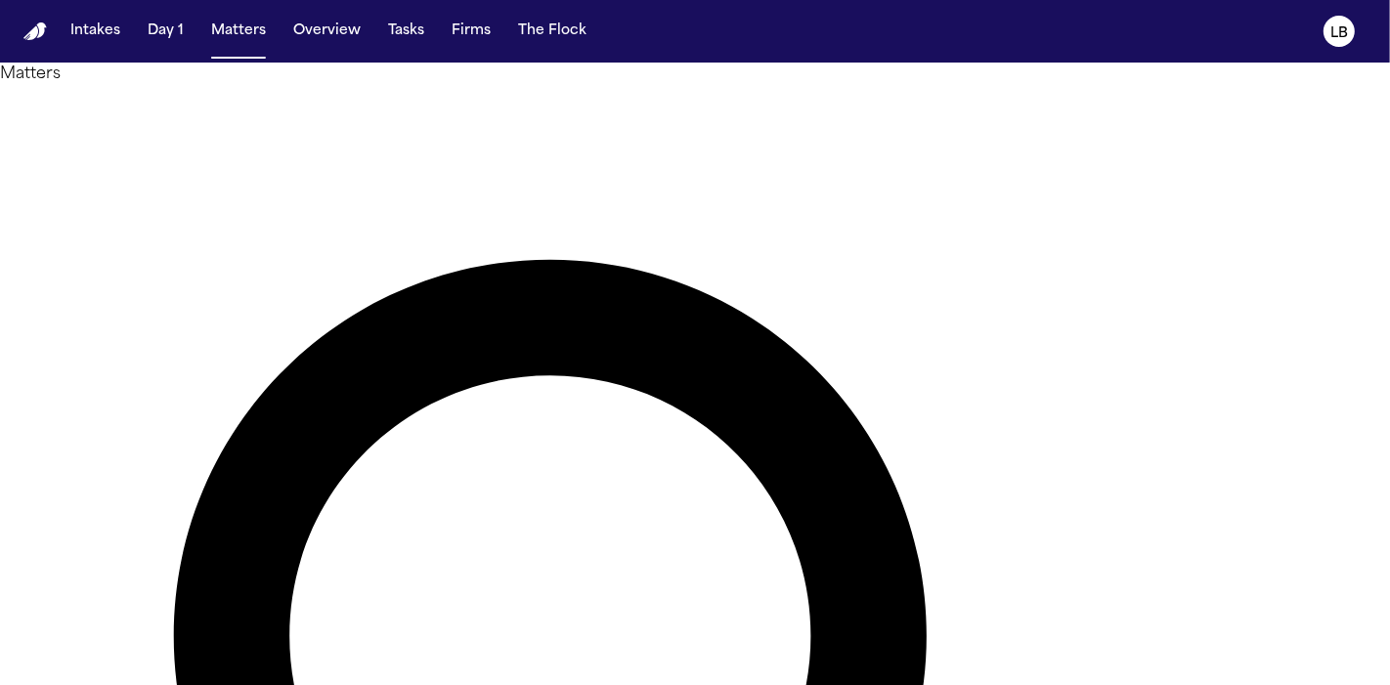
type input "*****"
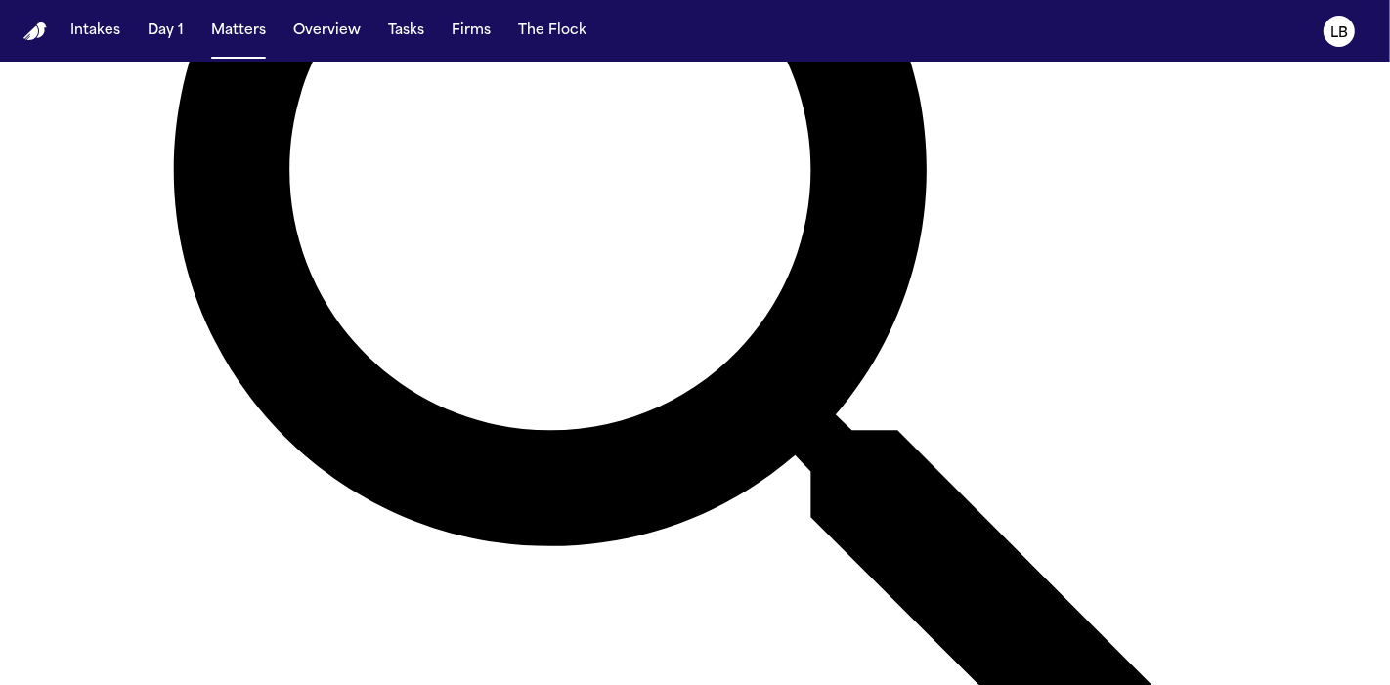
scroll to position [912, 0]
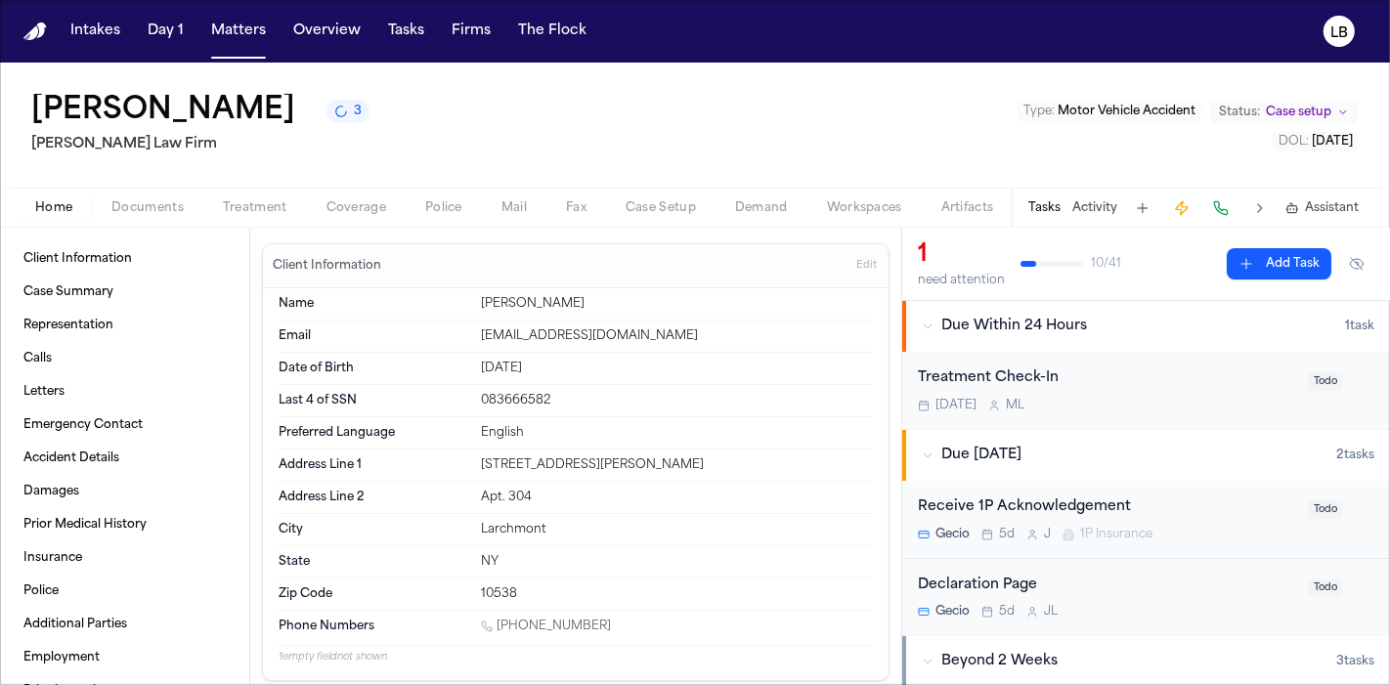
click at [152, 218] on span "button" at bounding box center [148, 219] width 96 height 2
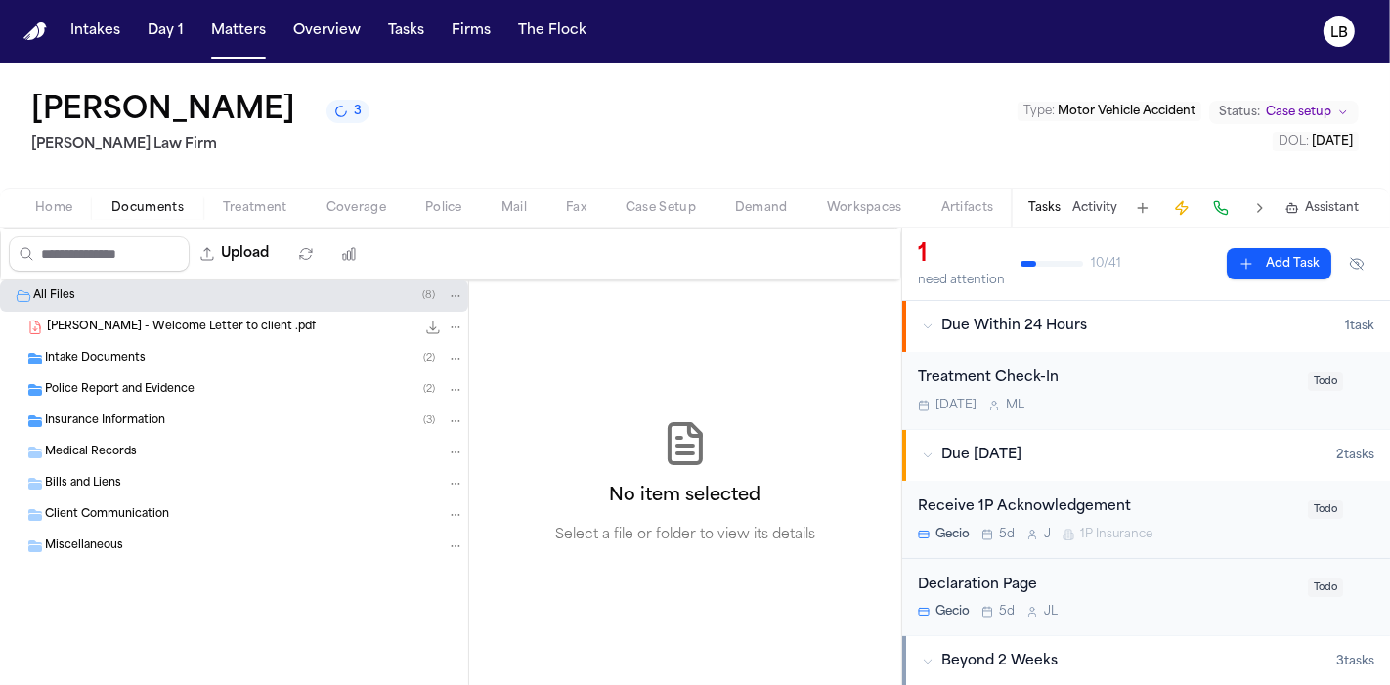
click at [137, 351] on span "Intake Documents" at bounding box center [95, 359] width 101 height 17
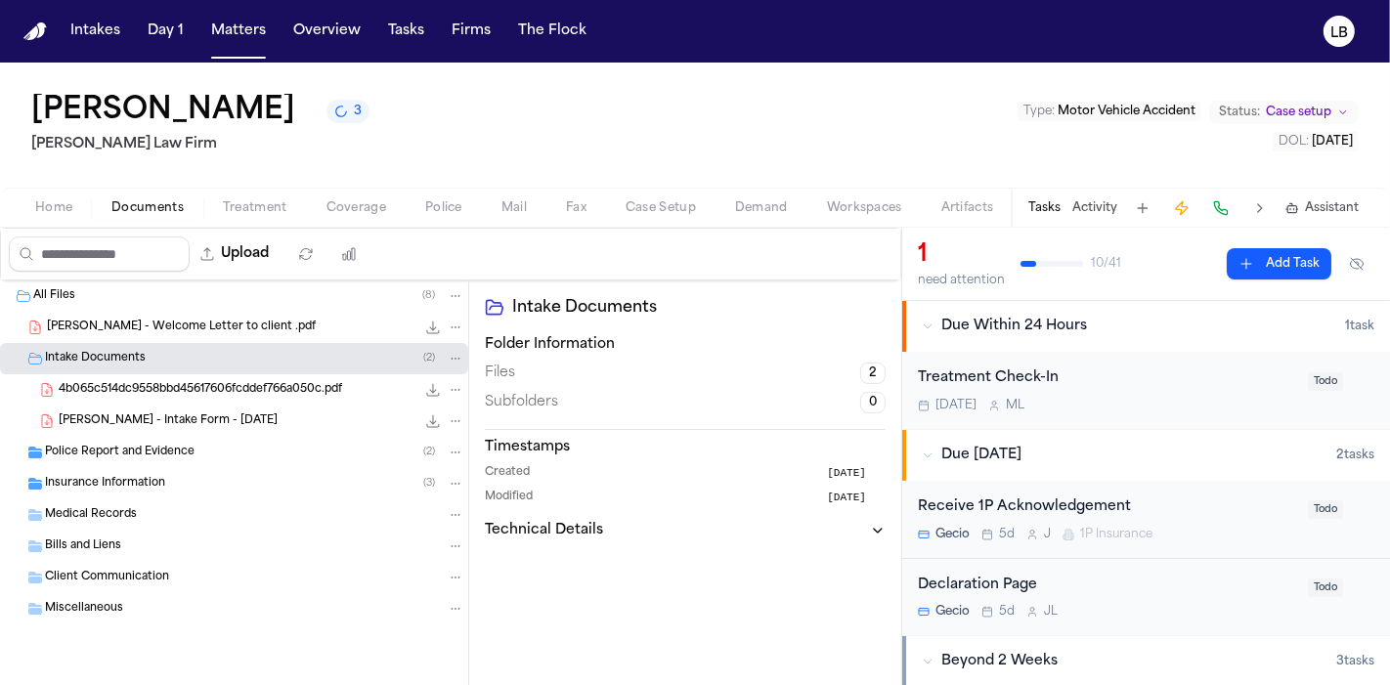
click at [170, 448] on span "Police Report and Evidence" at bounding box center [120, 453] width 150 height 17
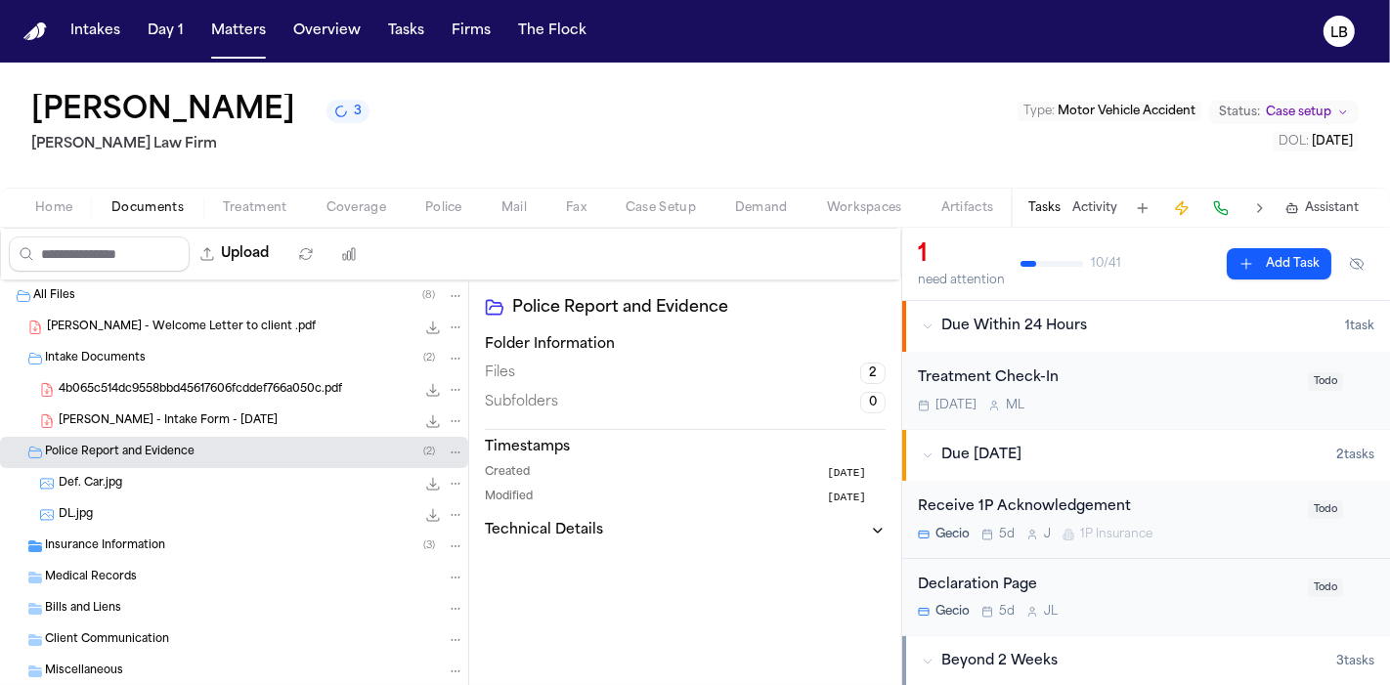
click at [152, 474] on div "Def. Car.jpg 27.3 KB • JPG" at bounding box center [262, 484] width 406 height 20
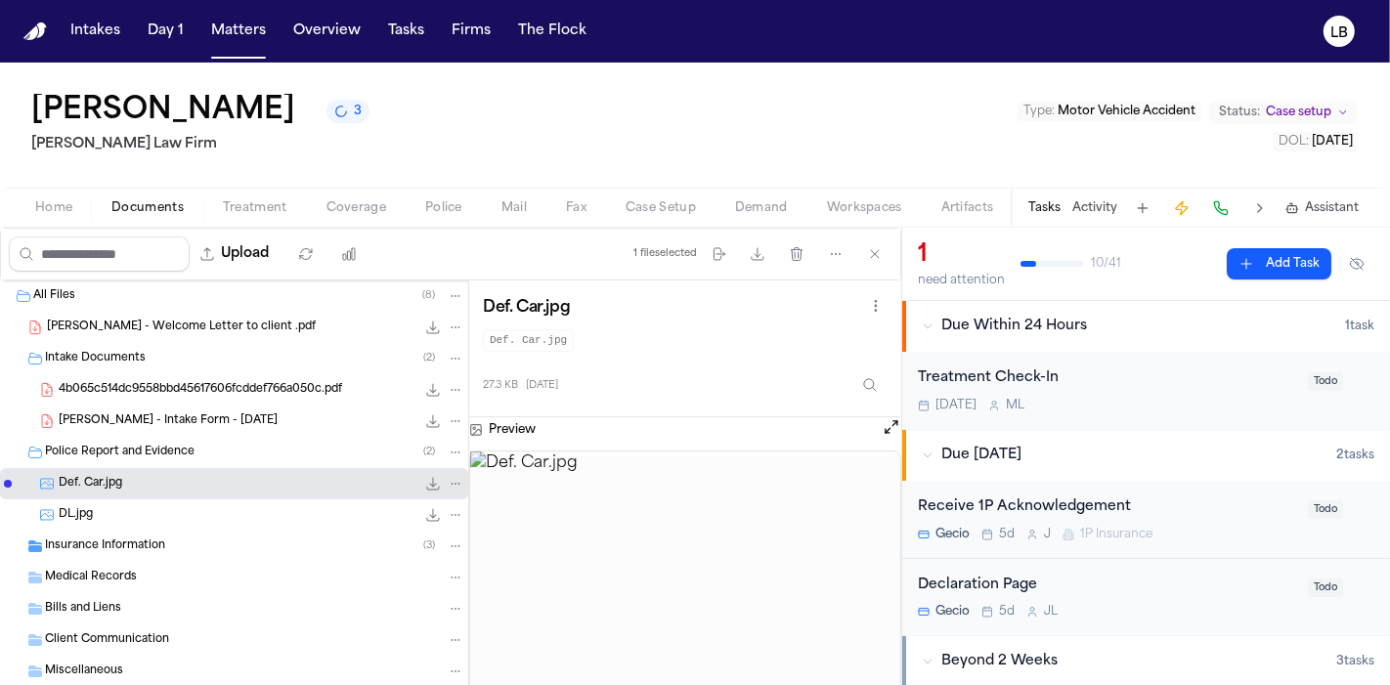
click at [194, 505] on div "DL.jpg 601.5 KB • JPG" at bounding box center [262, 515] width 406 height 20
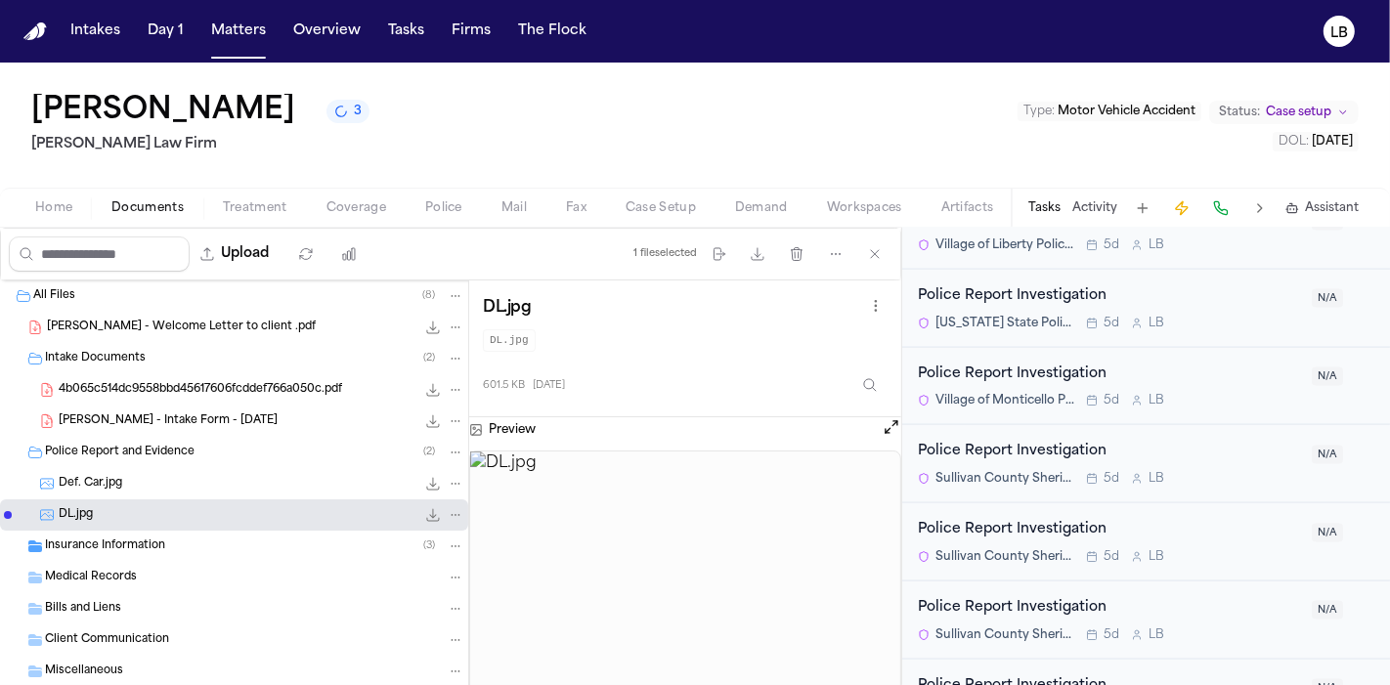
scroll to position [2495, 0]
click at [1044, 442] on div "Police Report Investigation" at bounding box center [1109, 452] width 382 height 22
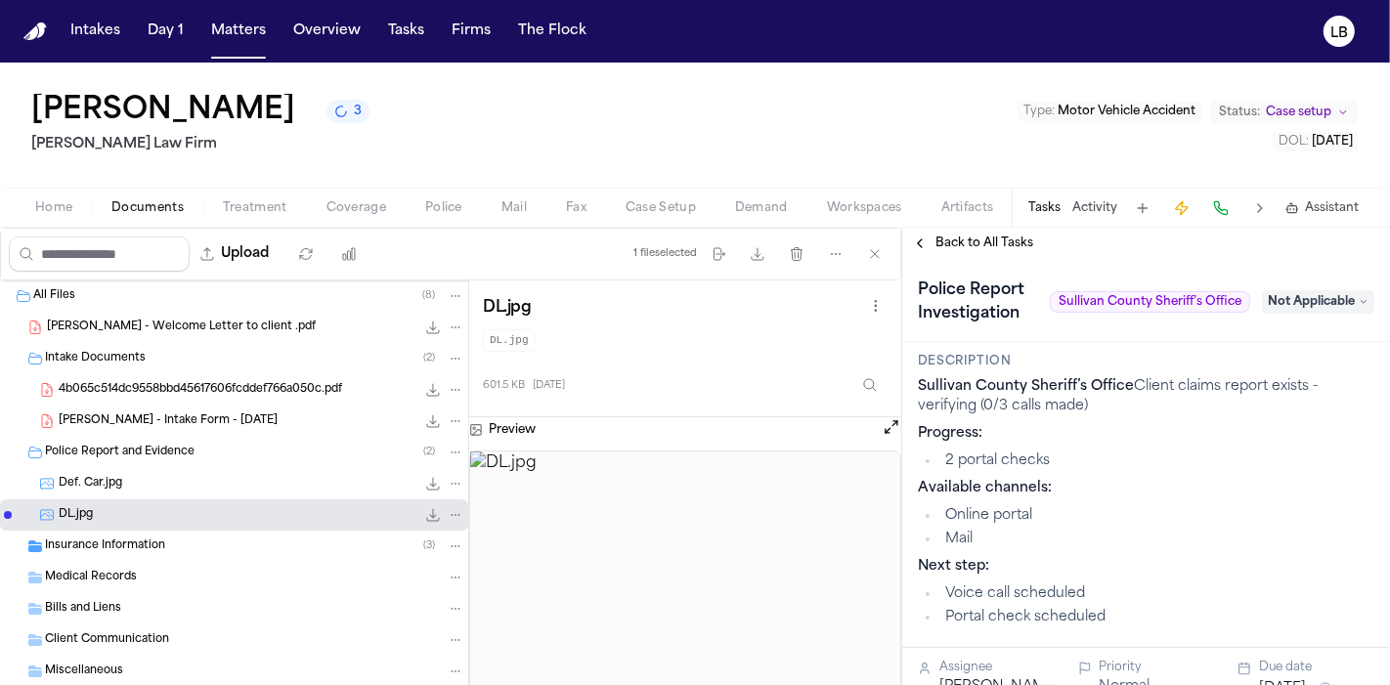
click at [1329, 297] on span "Not Applicable" at bounding box center [1318, 301] width 112 height 23
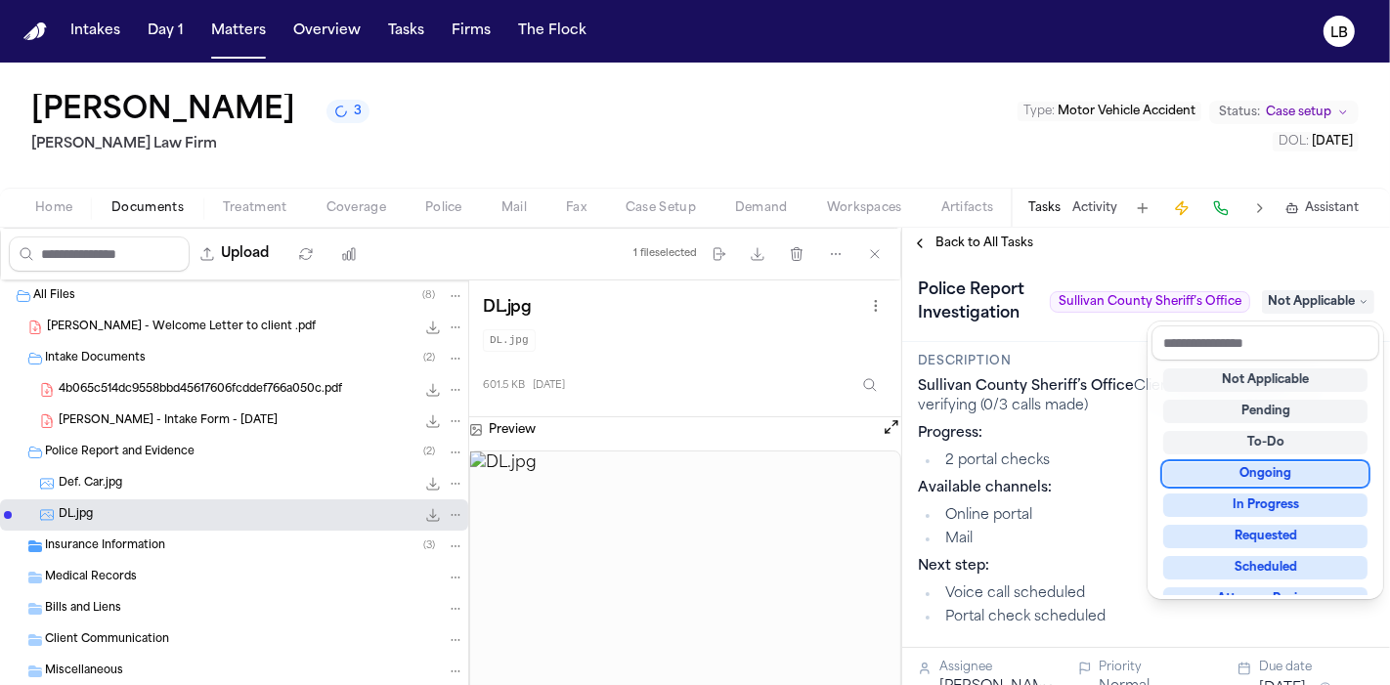
scroll to position [1, 0]
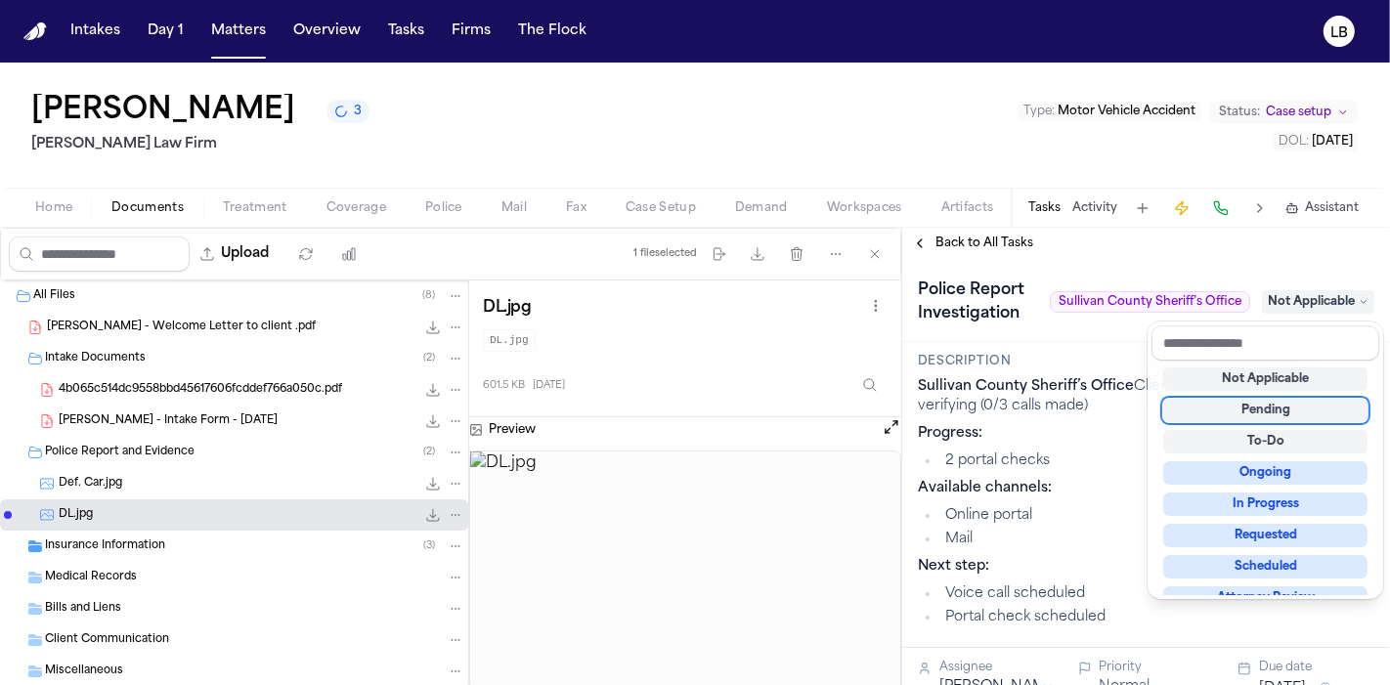
click at [1264, 411] on div "Pending" at bounding box center [1265, 410] width 204 height 23
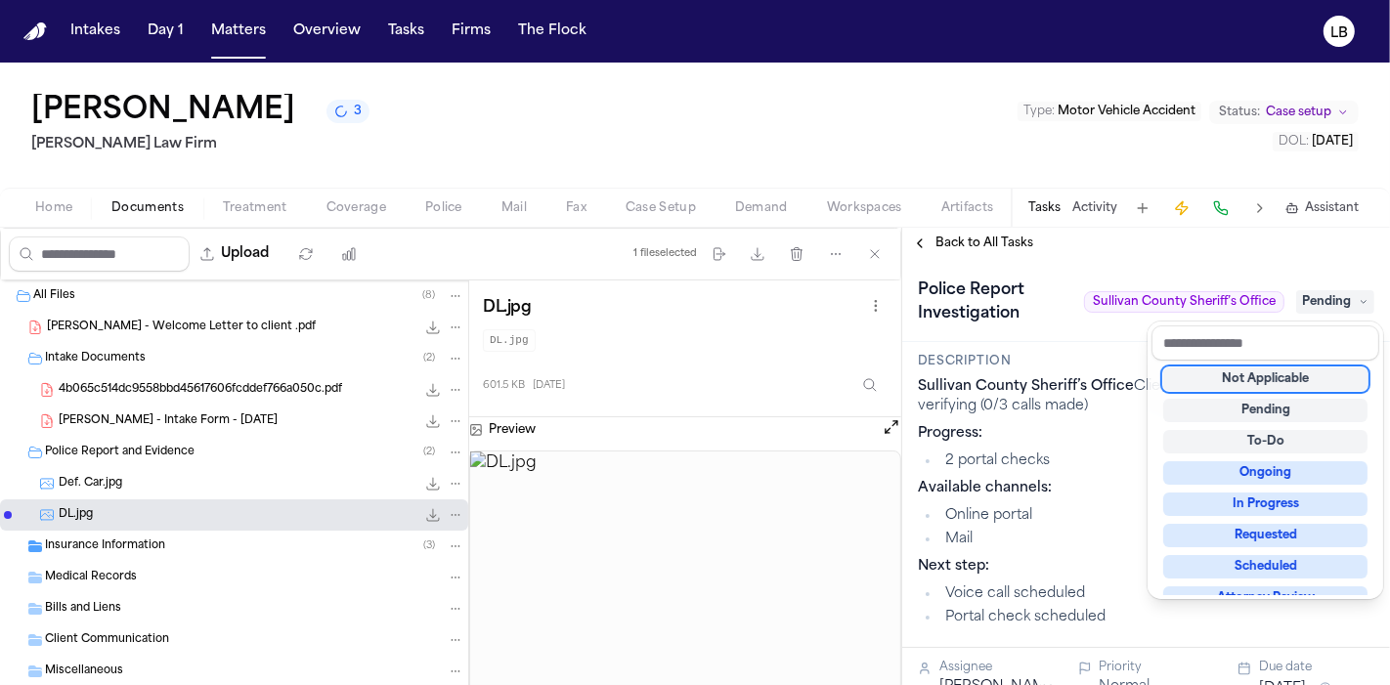
click at [388, 37] on div "Intakes Day 1 Matters Overview Tasks Firms The Flock LB Jenni Perez 3 Martello …" at bounding box center [695, 342] width 1390 height 685
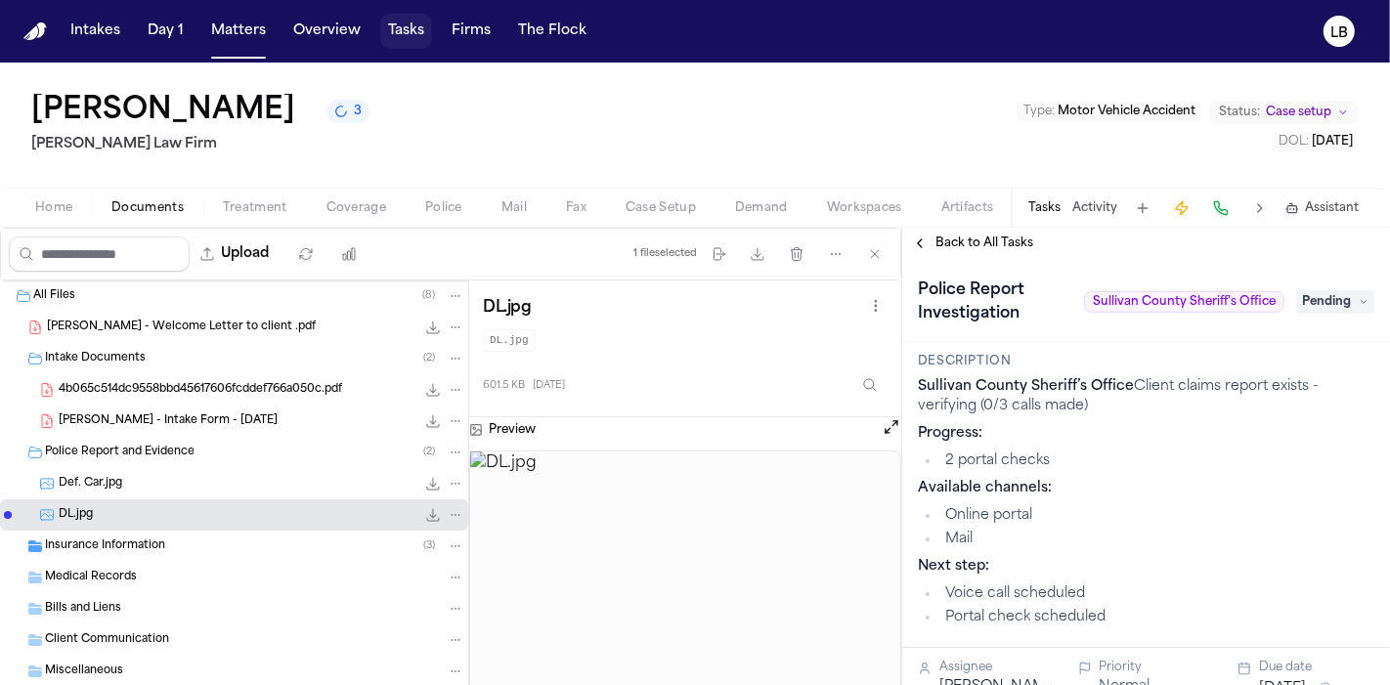
click at [388, 37] on button "Tasks" at bounding box center [406, 31] width 52 height 35
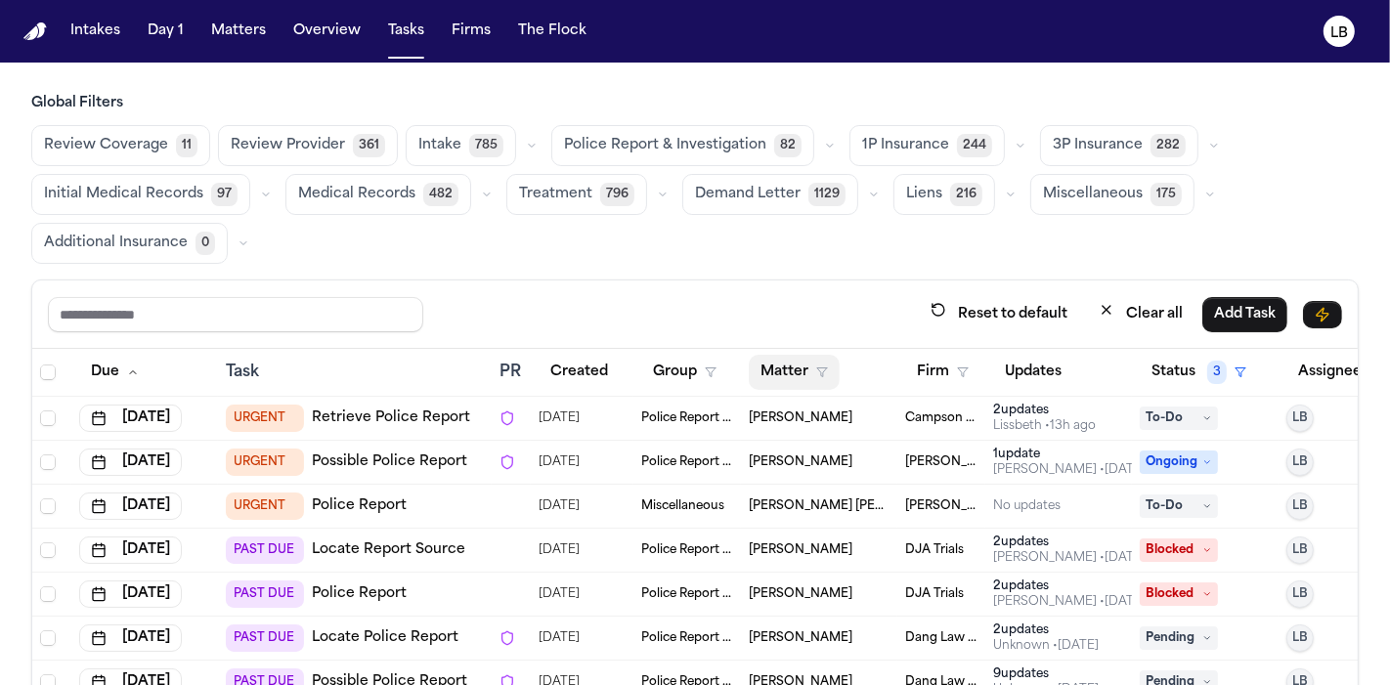
click at [823, 359] on button "Matter" at bounding box center [794, 372] width 91 height 35
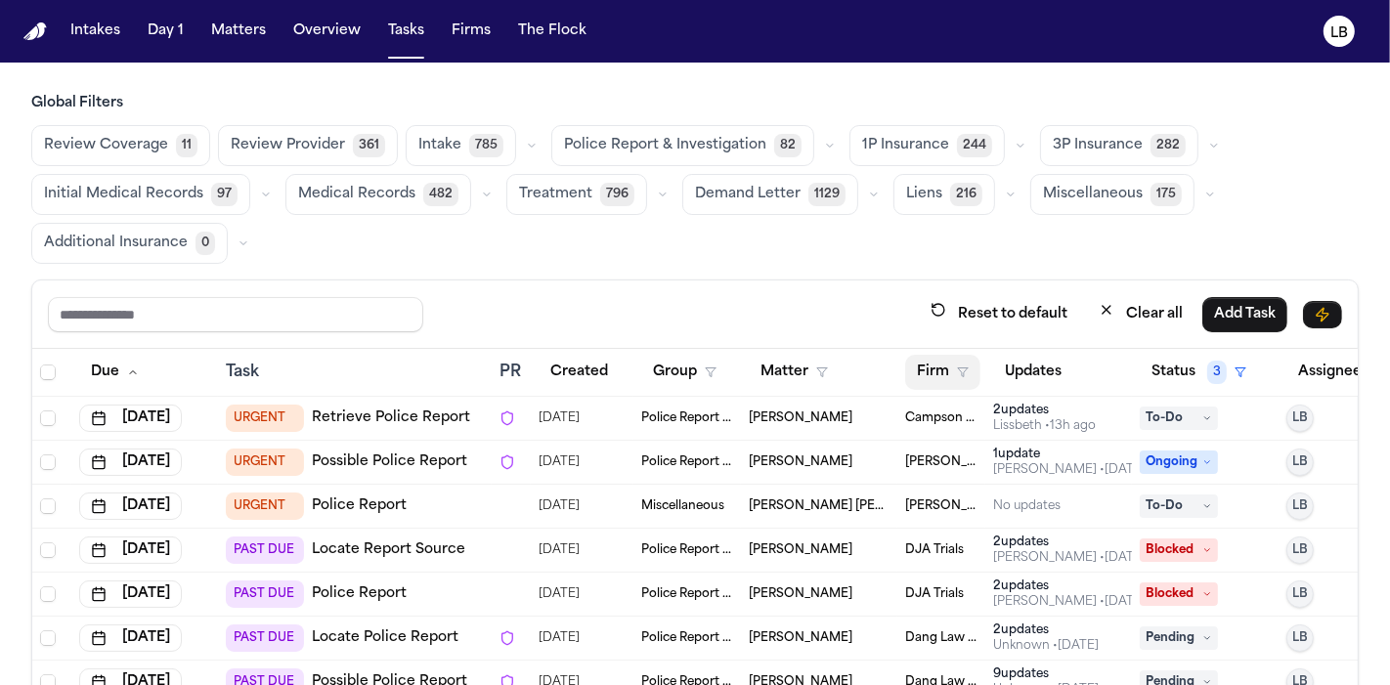
click at [947, 372] on button "Firm" at bounding box center [942, 372] width 75 height 35
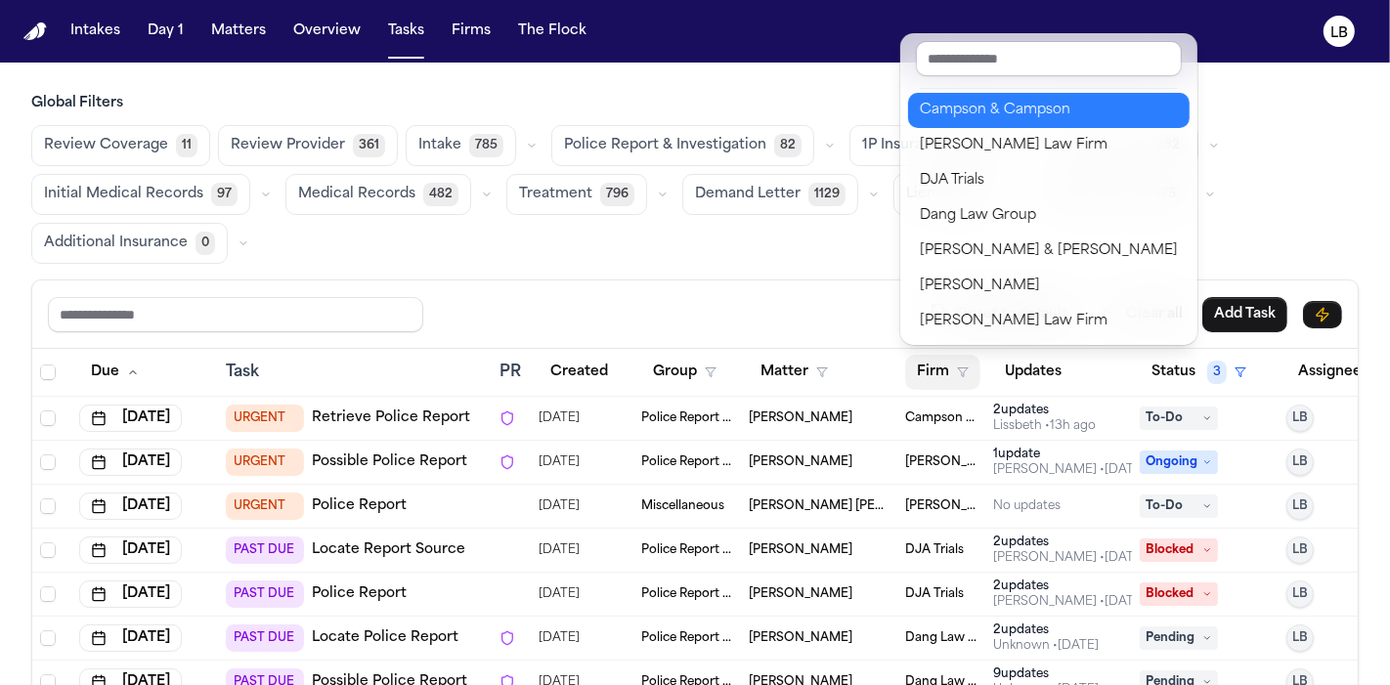
click at [985, 111] on div "Campson & Campson" at bounding box center [1049, 110] width 258 height 23
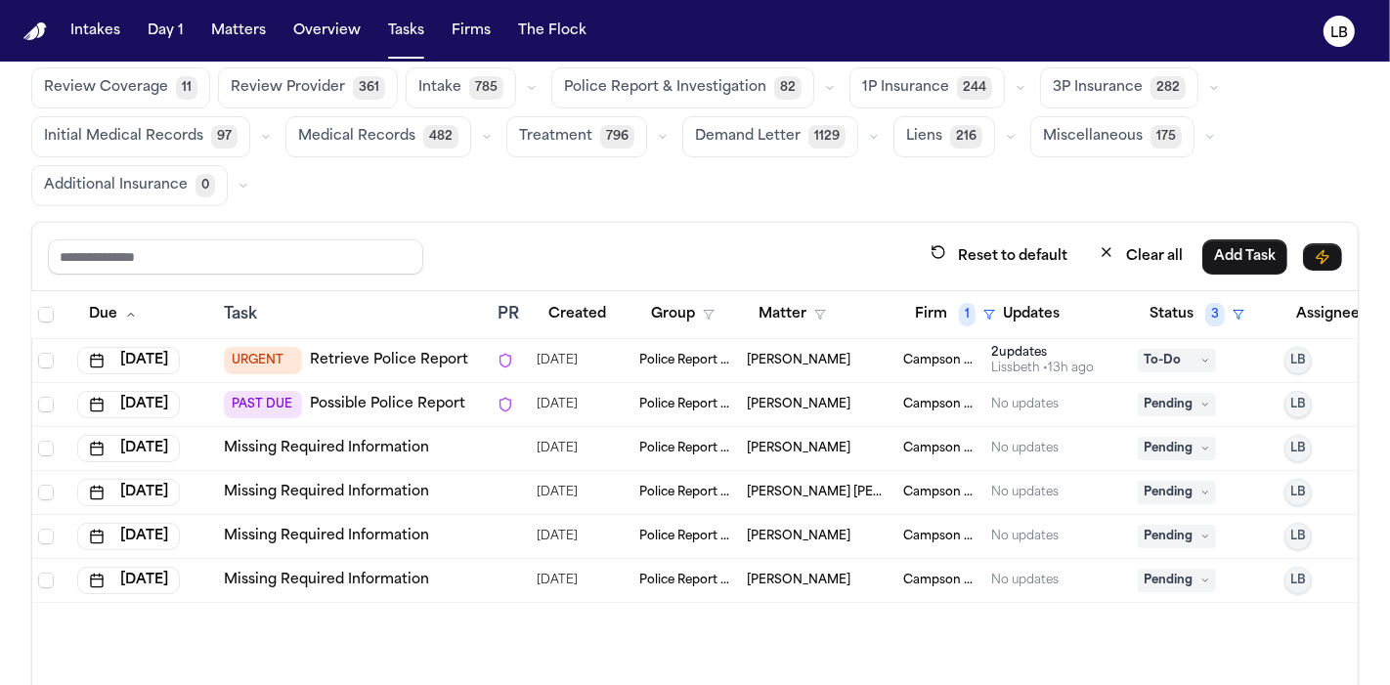
scroll to position [155, 0]
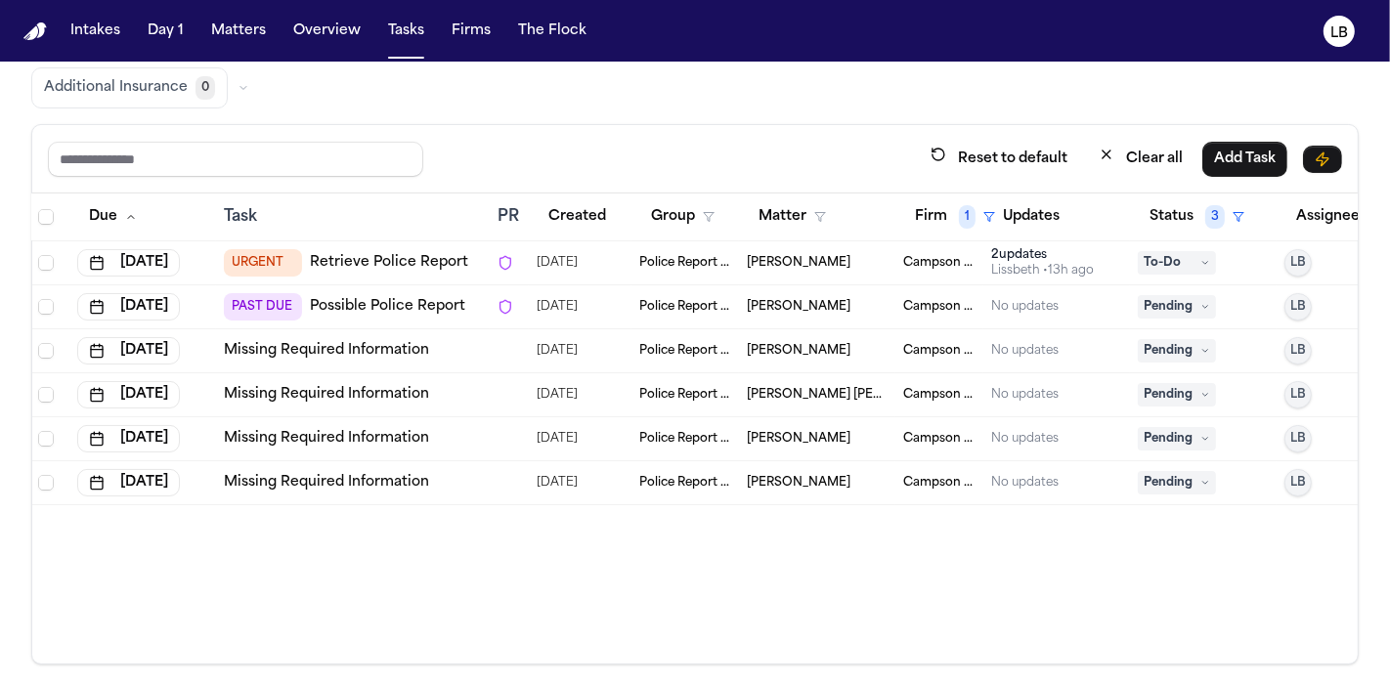
click at [363, 487] on link "Missing Required Information" at bounding box center [326, 483] width 205 height 20
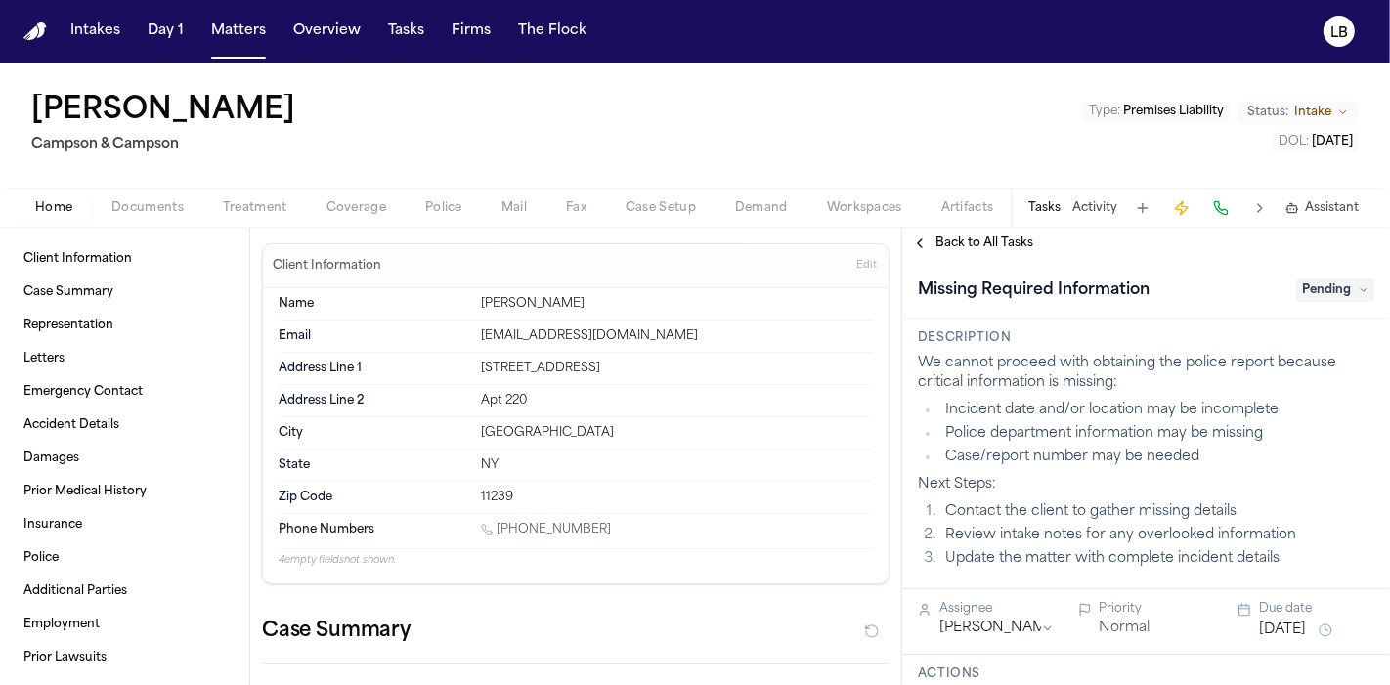
scroll to position [51, 0]
